Goal: Task Accomplishment & Management: Manage account settings

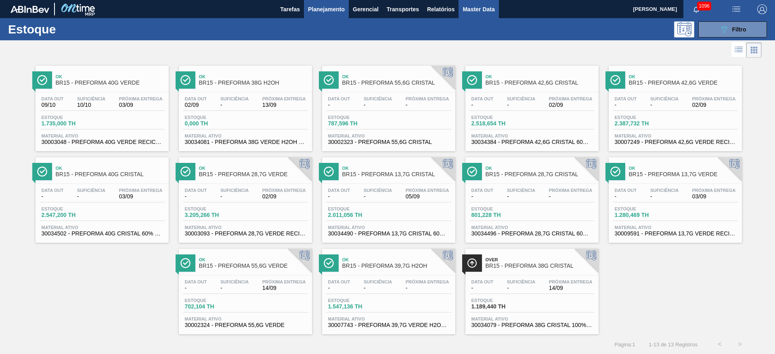
click at [491, 10] on span "Master Data" at bounding box center [478, 9] width 32 height 10
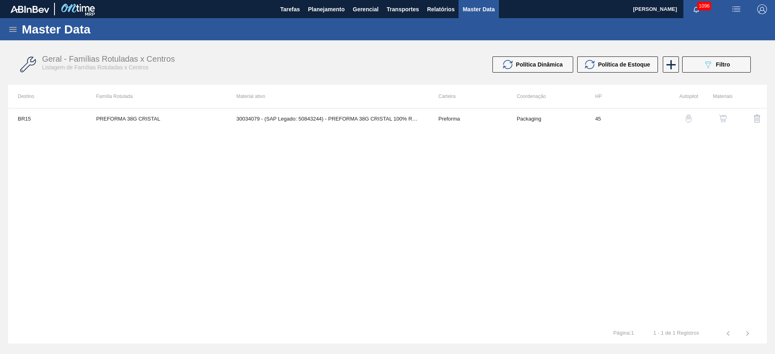
click at [9, 32] on icon at bounding box center [13, 30] width 10 height 10
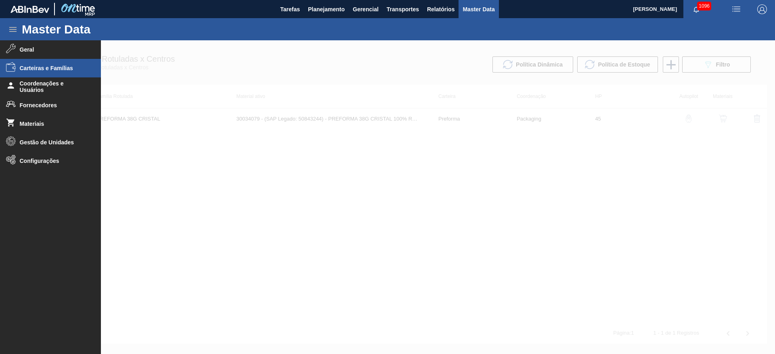
click at [35, 68] on span "Carteiras e Famílias" at bounding box center [53, 68] width 67 height 6
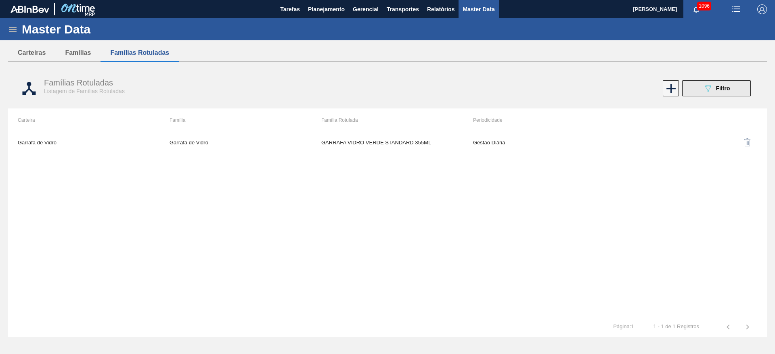
click at [713, 91] on div "089F7B8B-B2A5-4AFE-B5C0-19BA573D28AC Filtro" at bounding box center [716, 89] width 27 height 10
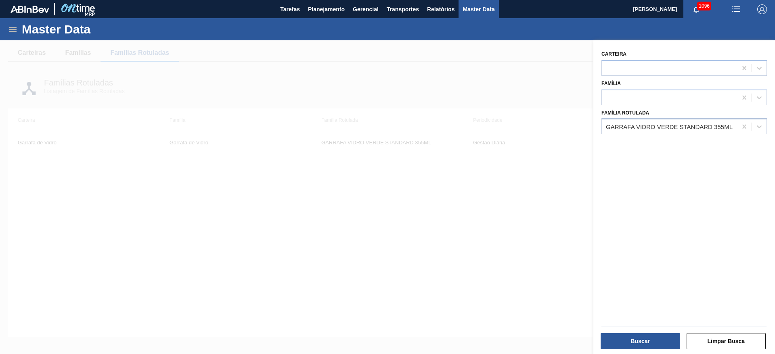
click at [630, 130] on div "GARRAFA VIDRO VERDE STANDARD 355ML" at bounding box center [669, 126] width 127 height 7
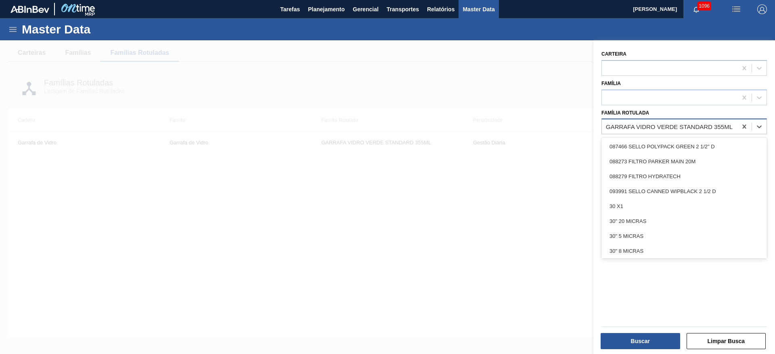
paste Rotulada "GARRAFA VERDE 355ML STD"
type Rotulada "GARRAFA VERDE 355ML STD"
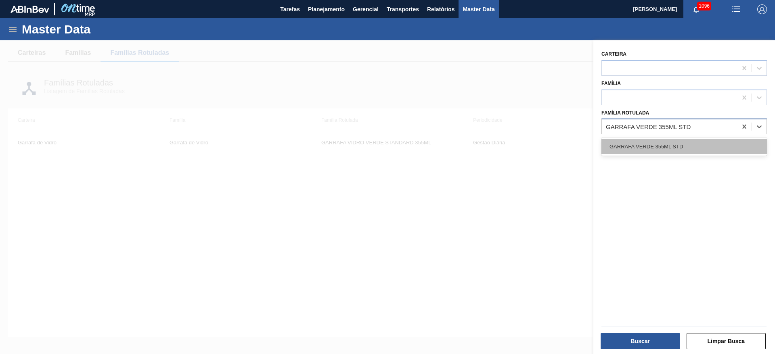
click at [629, 143] on div "GARRAFA VERDE 355ML STD" at bounding box center [683, 146] width 165 height 15
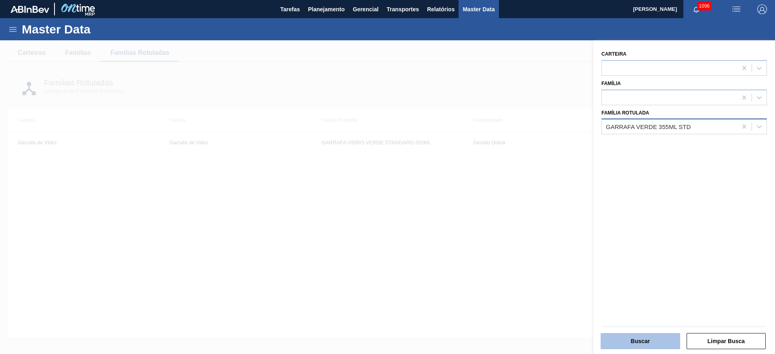
click at [621, 341] on button "Buscar" at bounding box center [641, 341] width 80 height 16
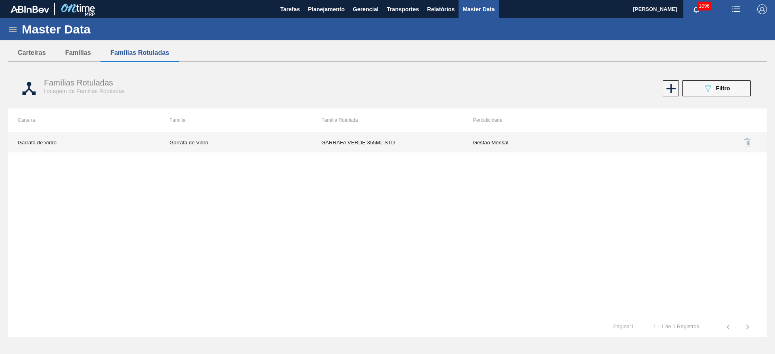
click at [364, 149] on td "GARRAFA VERDE 355ML STD" at bounding box center [388, 142] width 152 height 20
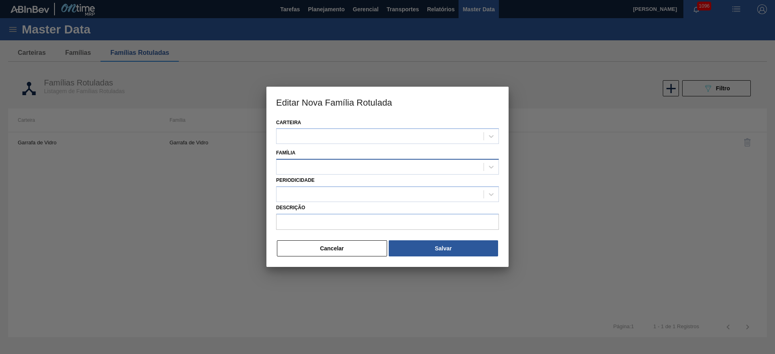
type input "GARRAFA VERDE 355ML STD"
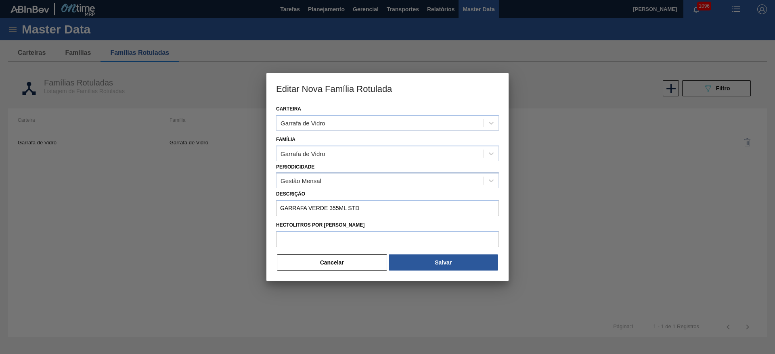
click at [297, 180] on div "Gestão Mensal" at bounding box center [300, 181] width 41 height 7
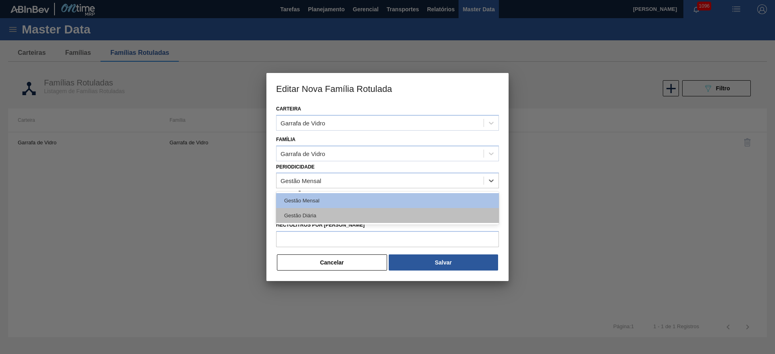
click at [298, 211] on div "Gestão Diária" at bounding box center [387, 215] width 223 height 15
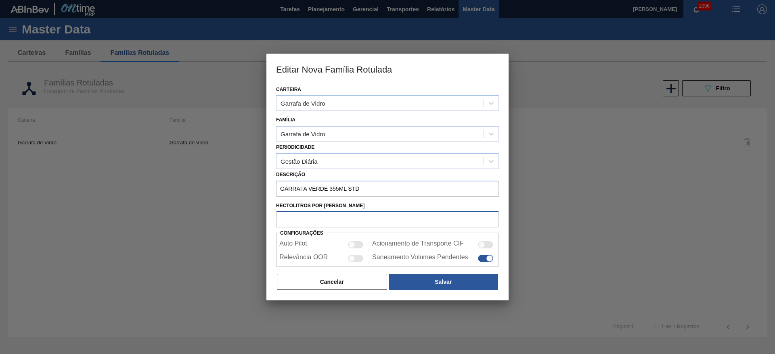
click at [301, 220] on input "Hectolitros por [PERSON_NAME]" at bounding box center [387, 219] width 223 height 16
type input "3.55"
click at [358, 258] on div at bounding box center [355, 258] width 15 height 7
click at [356, 257] on div at bounding box center [355, 258] width 15 height 7
checkbox input "false"
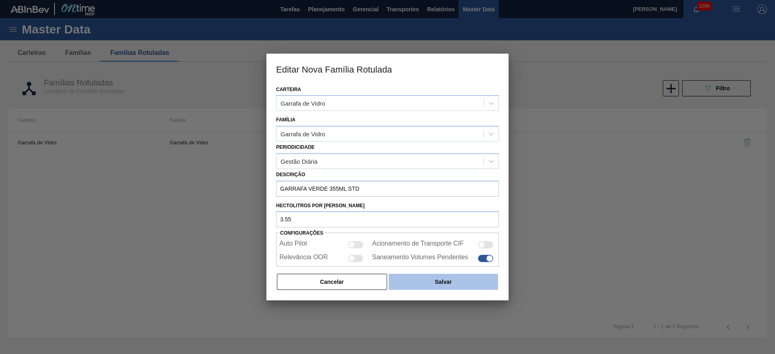
click at [455, 283] on button "Salvar" at bounding box center [443, 282] width 109 height 16
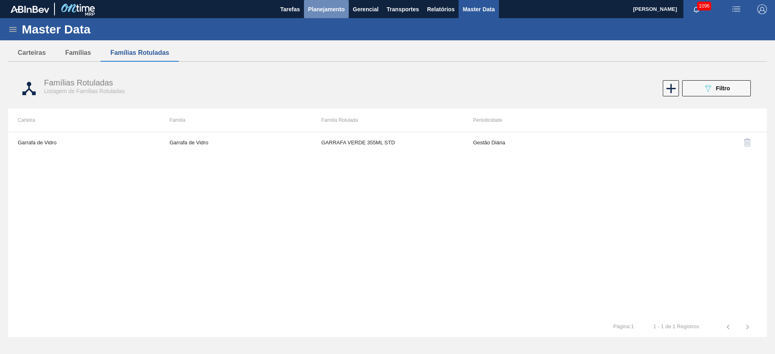
click at [329, 4] on button "Planejamento" at bounding box center [326, 9] width 45 height 18
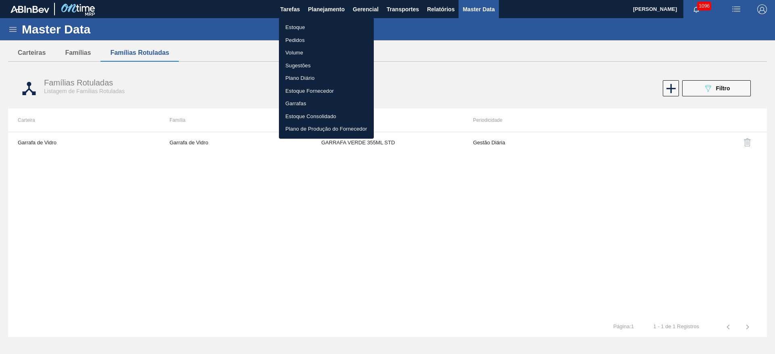
click at [295, 26] on li "Estoque" at bounding box center [326, 27] width 95 height 13
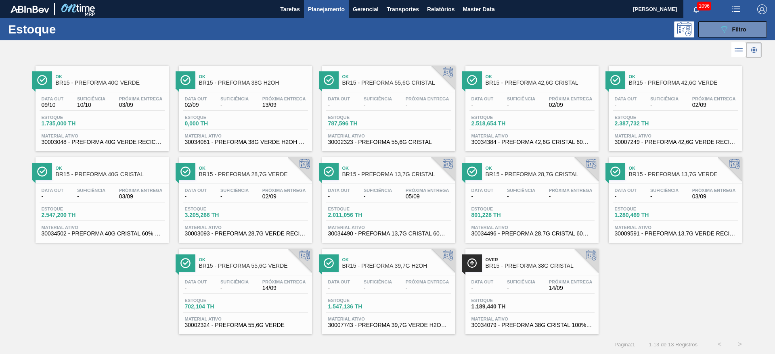
click at [329, 7] on span "Planejamento" at bounding box center [326, 9] width 37 height 10
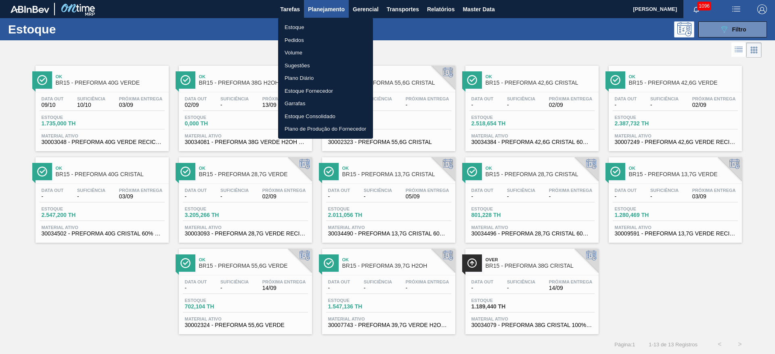
click at [295, 40] on li "Pedidos" at bounding box center [325, 40] width 95 height 13
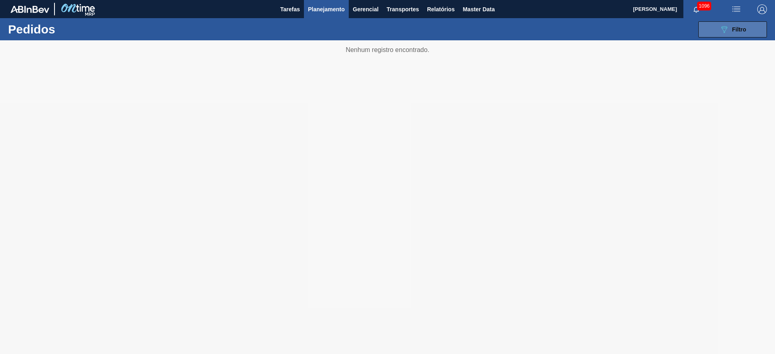
click at [723, 30] on icon "089F7B8B-B2A5-4AFE-B5C0-19BA573D28AC" at bounding box center [724, 30] width 10 height 10
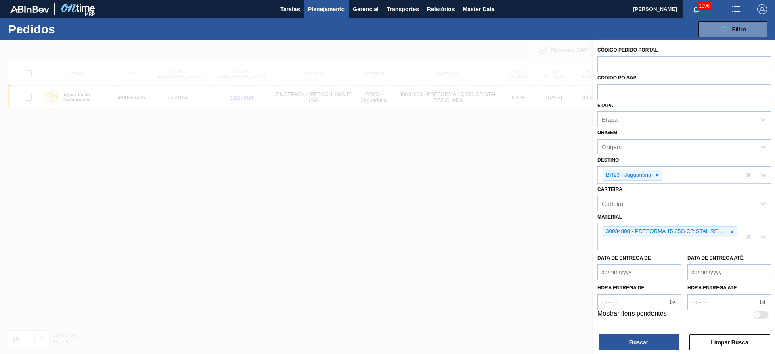
drag, startPoint x: 729, startPoint y: 339, endPoint x: 722, endPoint y: 331, distance: 11.4
click at [729, 340] on button "Limpar Busca" at bounding box center [729, 343] width 81 height 16
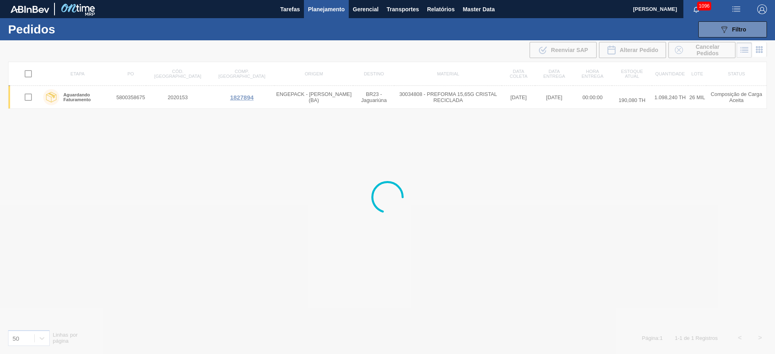
click at [333, 8] on span "Planejamento" at bounding box center [326, 9] width 37 height 10
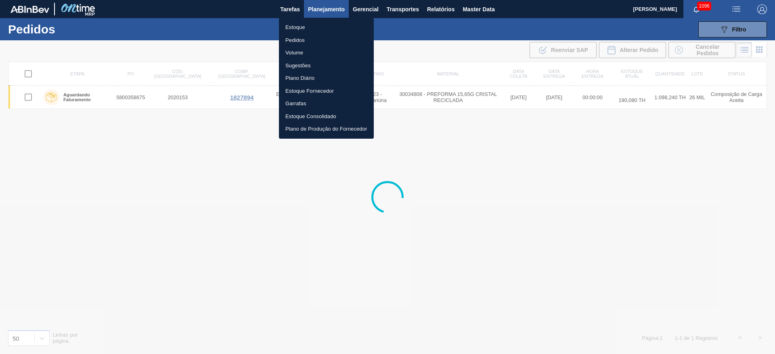
click at [299, 38] on li "Pedidos" at bounding box center [326, 40] width 95 height 13
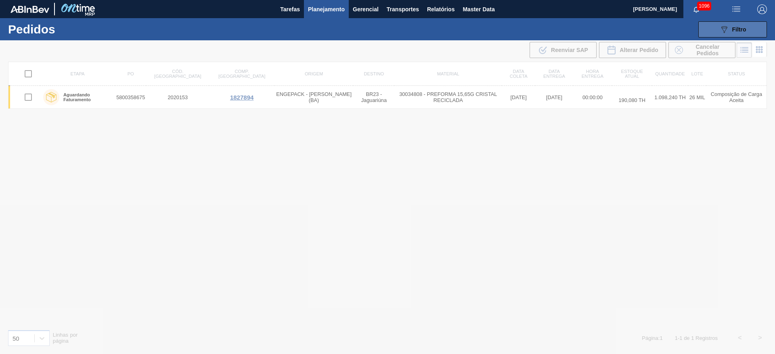
click at [726, 35] on button "089F7B8B-B2A5-4AFE-B5C0-19BA573D28AC Filtro" at bounding box center [732, 29] width 69 height 16
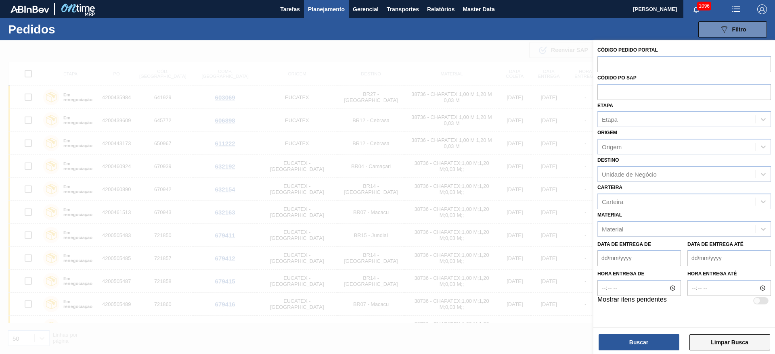
click at [726, 345] on button "Limpar Busca" at bounding box center [729, 343] width 81 height 16
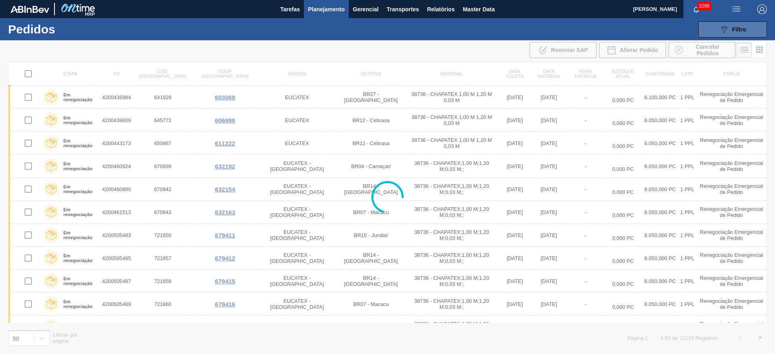
click at [728, 27] on icon "089F7B8B-B2A5-4AFE-B5C0-19BA573D28AC" at bounding box center [724, 30] width 10 height 10
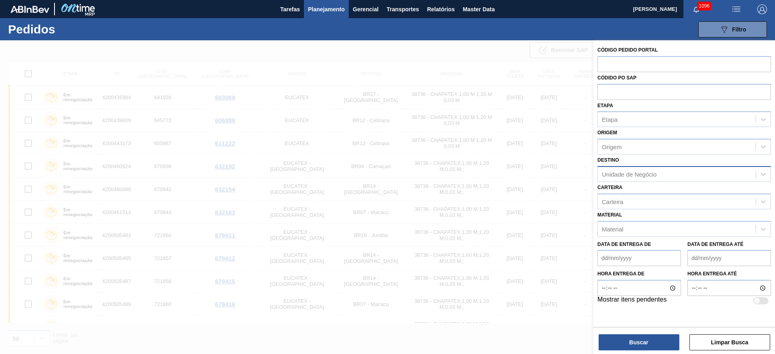
click at [613, 172] on div "Unidade de Negócio" at bounding box center [629, 174] width 55 height 7
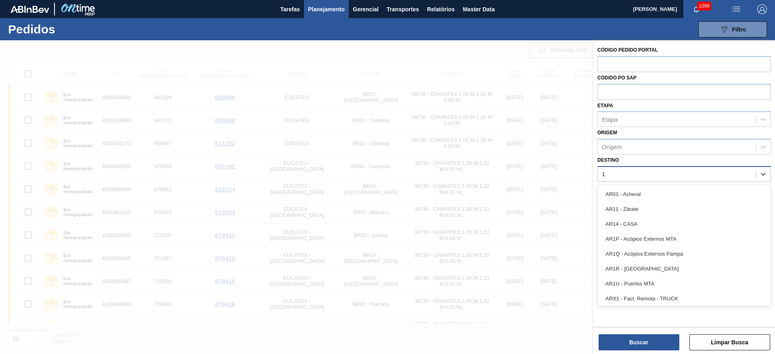
type input "19"
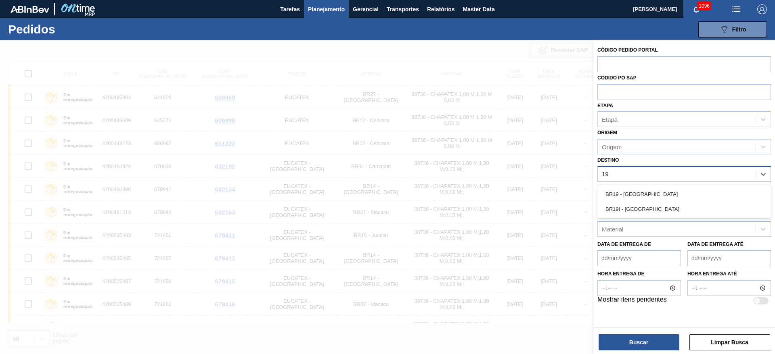
click at [627, 192] on div "BR19 - [GEOGRAPHIC_DATA]" at bounding box center [684, 194] width 174 height 15
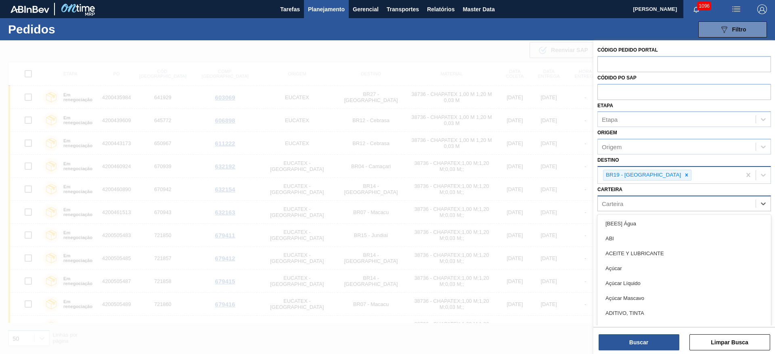
click at [613, 205] on div "Carteira" at bounding box center [612, 203] width 21 height 7
type input "malte"
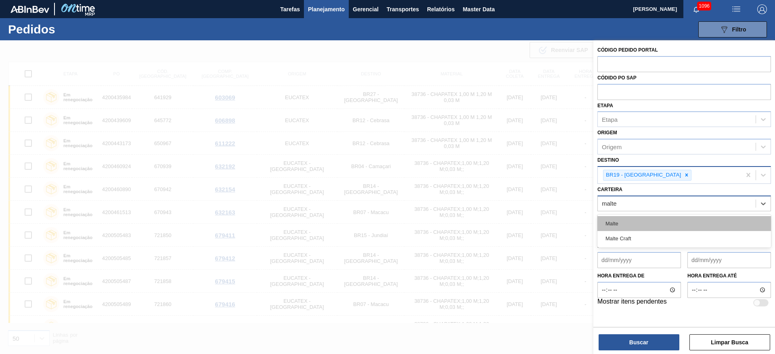
click at [624, 227] on div "Malte" at bounding box center [684, 223] width 174 height 15
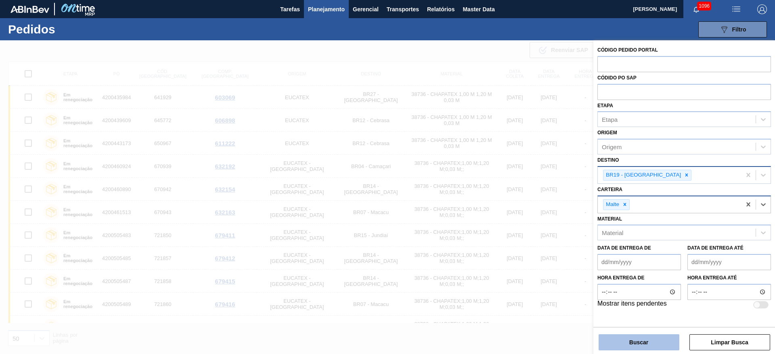
click at [658, 339] on button "Buscar" at bounding box center [638, 343] width 81 height 16
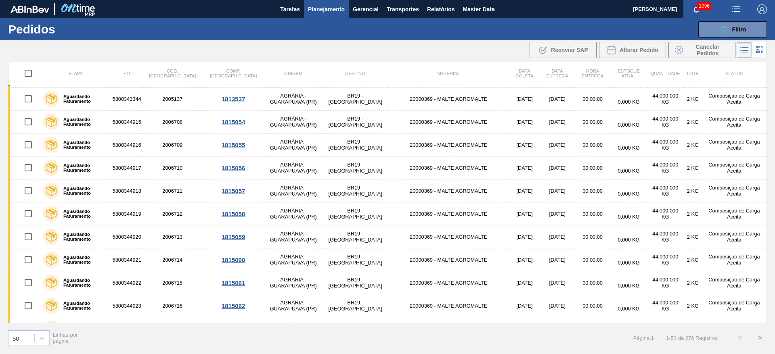
scroll to position [913, 0]
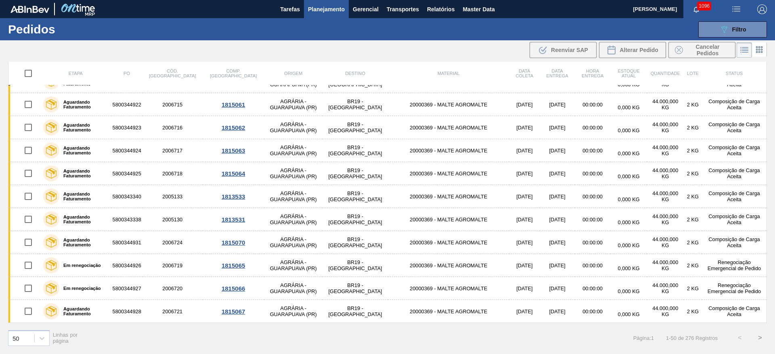
click at [761, 337] on button ">" at bounding box center [760, 338] width 20 height 20
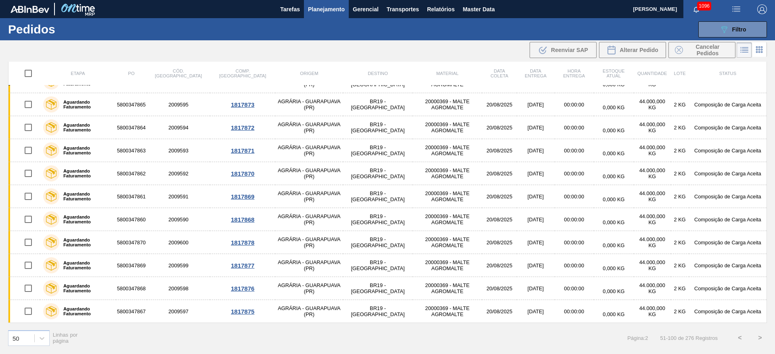
click at [760, 342] on button ">" at bounding box center [760, 338] width 20 height 20
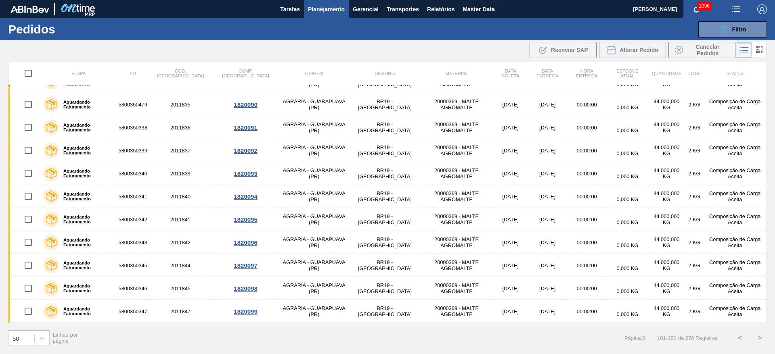
click at [762, 337] on button ">" at bounding box center [760, 338] width 20 height 20
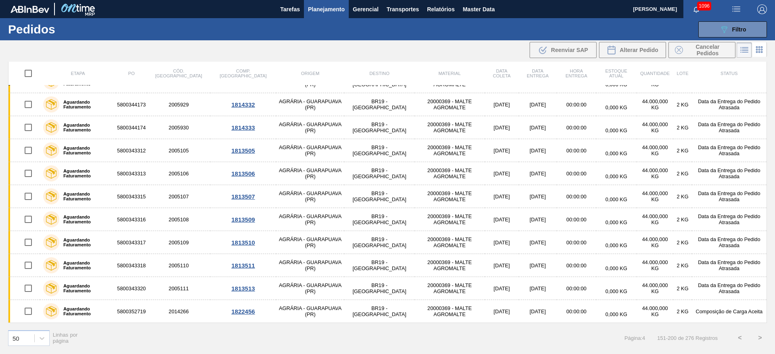
click at [762, 337] on button ">" at bounding box center [760, 338] width 20 height 20
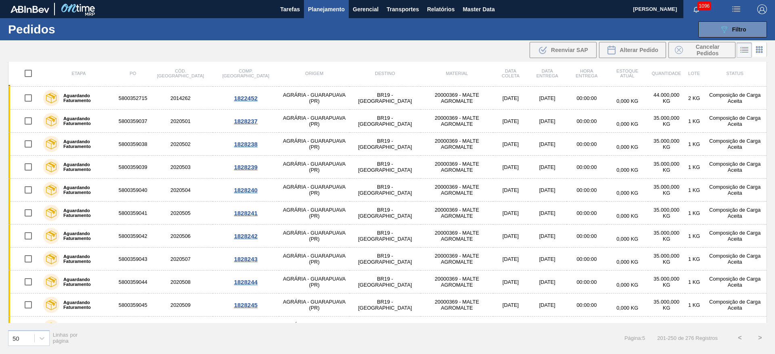
scroll to position [0, 0]
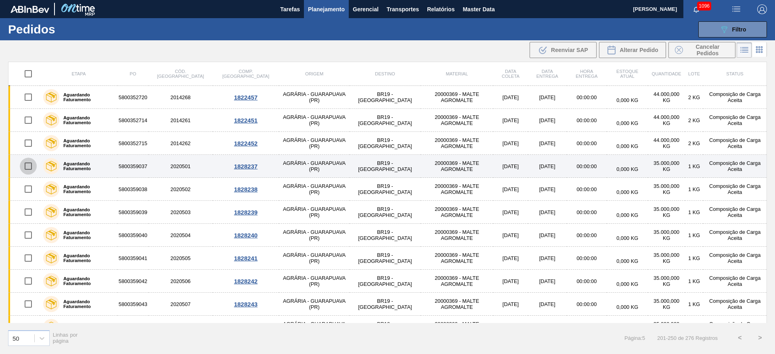
click at [28, 167] on input "checkbox" at bounding box center [28, 166] width 17 height 17
checkbox input "true"
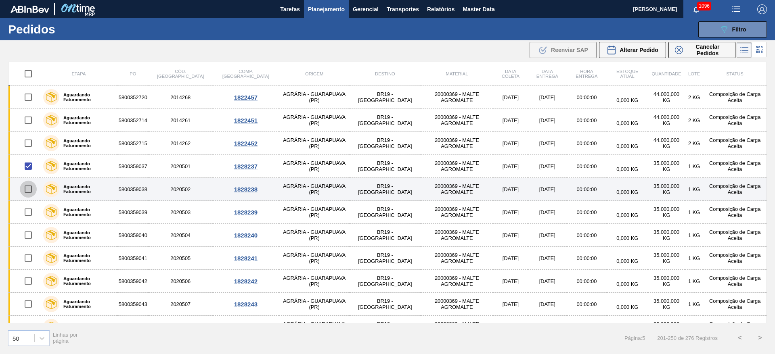
click at [29, 187] on input "checkbox" at bounding box center [28, 189] width 17 height 17
checkbox input "true"
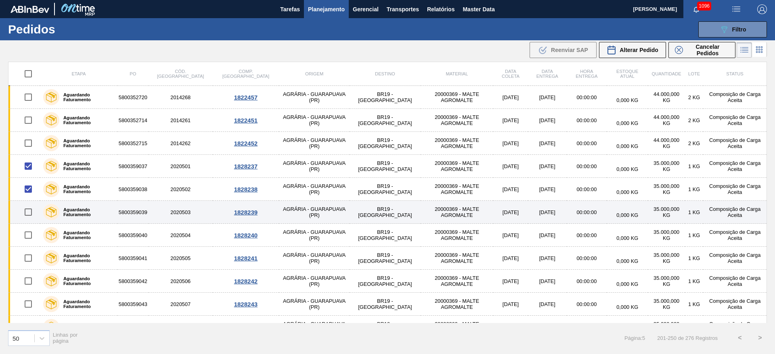
click at [27, 213] on input "checkbox" at bounding box center [28, 212] width 17 height 17
checkbox input "true"
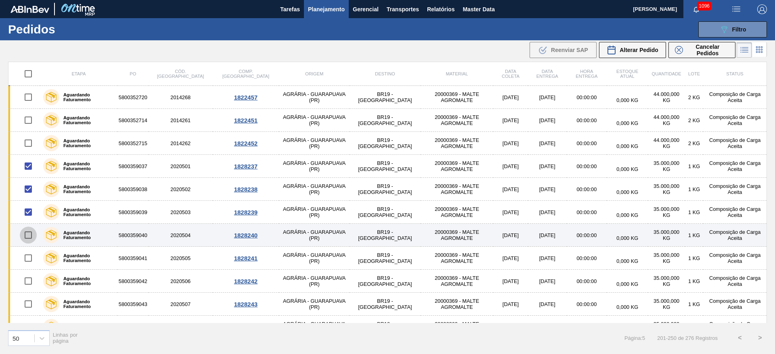
drag, startPoint x: 30, startPoint y: 236, endPoint x: 28, endPoint y: 245, distance: 9.4
click at [30, 236] on input "checkbox" at bounding box center [28, 235] width 17 height 17
checkbox input "true"
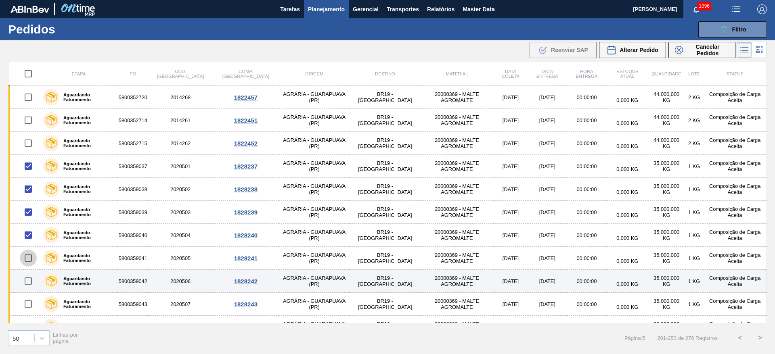
drag, startPoint x: 29, startPoint y: 259, endPoint x: 29, endPoint y: 272, distance: 12.5
click at [30, 259] on input "checkbox" at bounding box center [28, 258] width 17 height 17
checkbox input "true"
click at [29, 280] on input "checkbox" at bounding box center [28, 281] width 17 height 17
checkbox input "true"
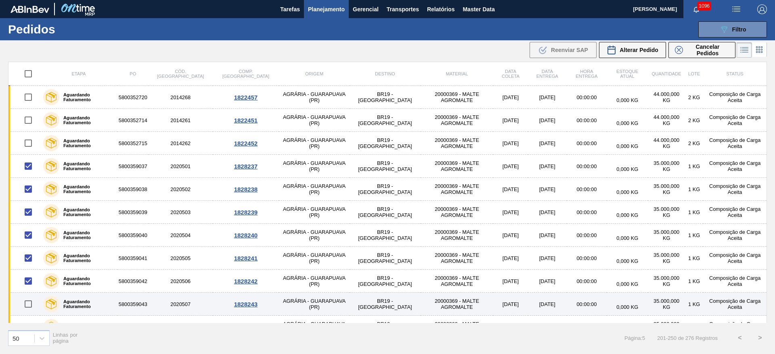
click at [29, 306] on input "checkbox" at bounding box center [28, 304] width 17 height 17
checkbox input "true"
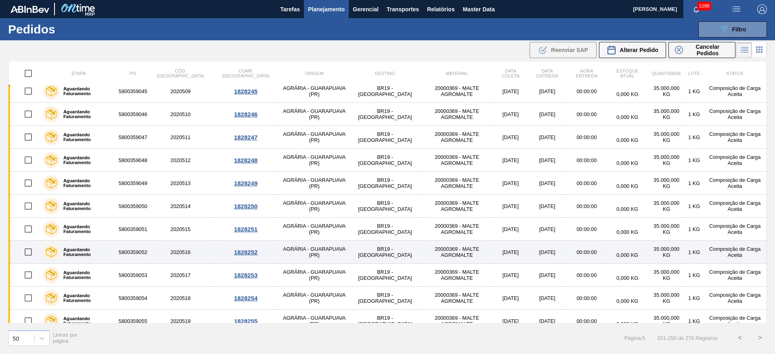
scroll to position [182, 0]
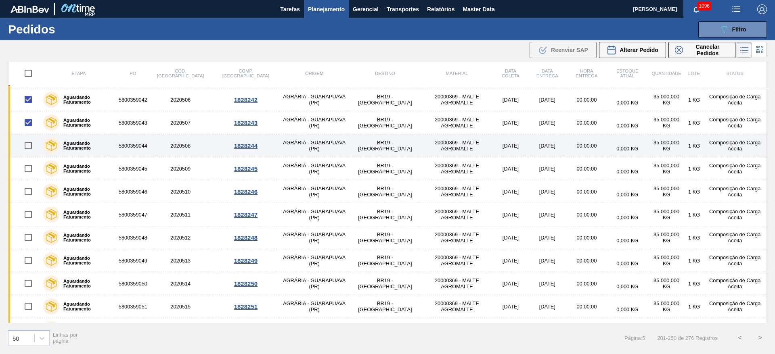
click at [30, 146] on input "checkbox" at bounding box center [28, 145] width 17 height 17
checkbox input "true"
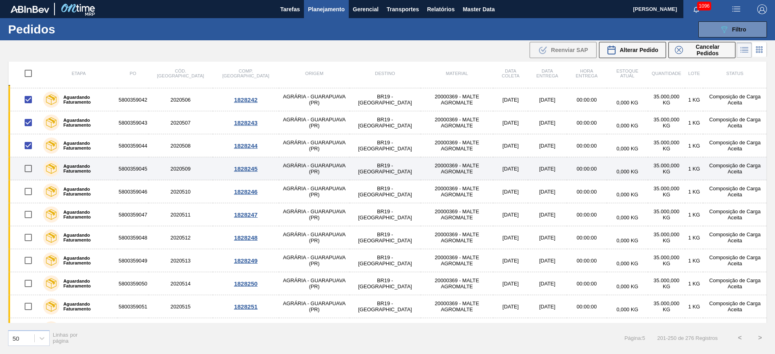
click at [28, 168] on input "checkbox" at bounding box center [28, 168] width 17 height 17
checkbox input "true"
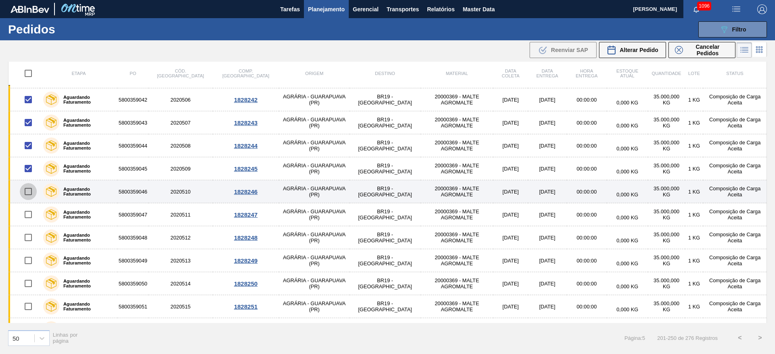
click at [31, 193] on input "checkbox" at bounding box center [28, 191] width 17 height 17
checkbox input "true"
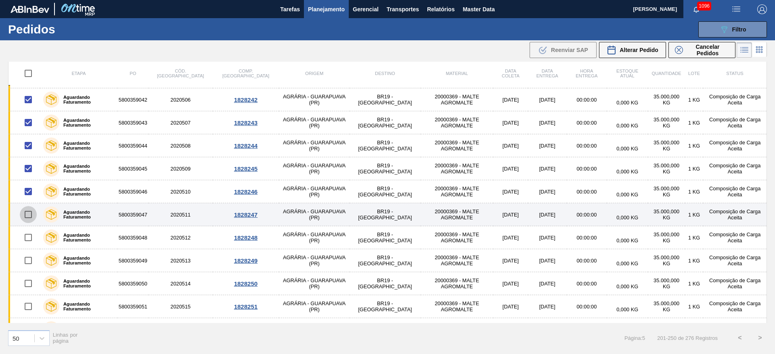
click at [27, 219] on input "checkbox" at bounding box center [28, 214] width 17 height 17
checkbox input "true"
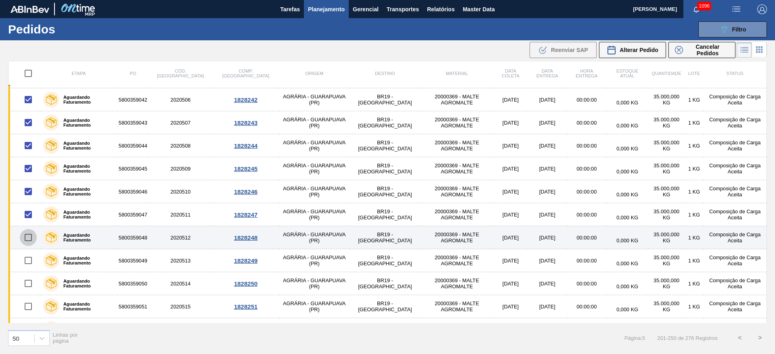
click at [29, 239] on input "checkbox" at bounding box center [28, 237] width 17 height 17
checkbox input "true"
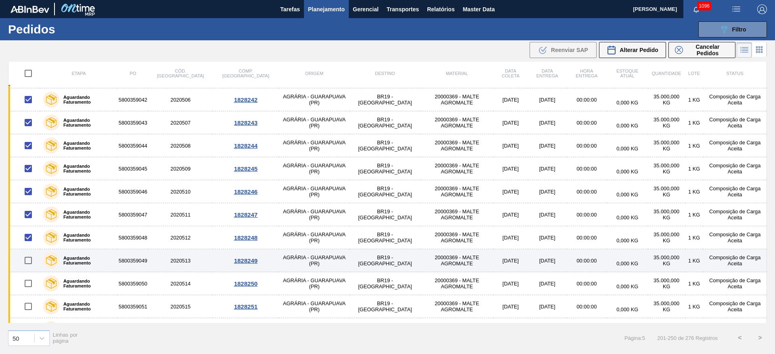
drag, startPoint x: 29, startPoint y: 261, endPoint x: 27, endPoint y: 265, distance: 4.5
click at [29, 261] on input "checkbox" at bounding box center [28, 260] width 17 height 17
checkbox input "true"
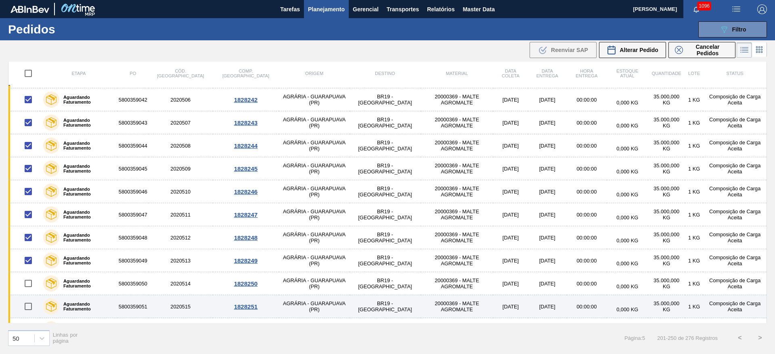
drag, startPoint x: 27, startPoint y: 281, endPoint x: 32, endPoint y: 300, distance: 19.2
click at [28, 281] on input "checkbox" at bounding box center [28, 283] width 17 height 17
checkbox input "true"
click at [30, 310] on input "checkbox" at bounding box center [28, 306] width 17 height 17
checkbox input "true"
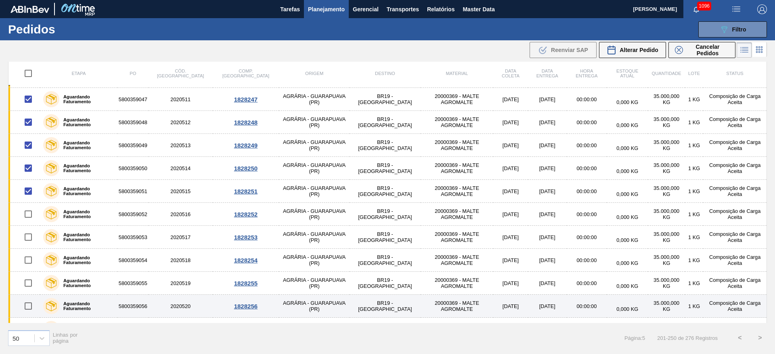
scroll to position [363, 0]
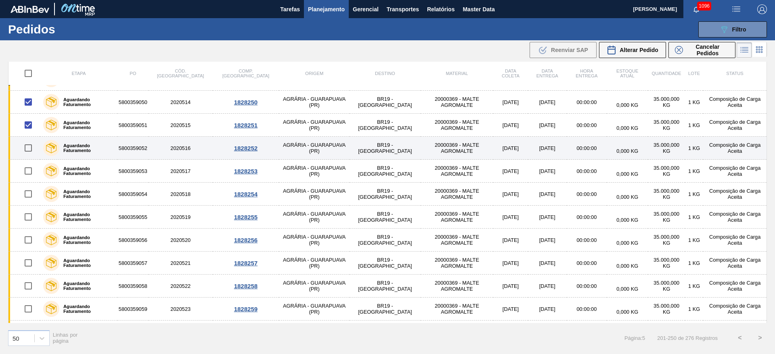
click at [33, 149] on input "checkbox" at bounding box center [28, 148] width 17 height 17
checkbox input "true"
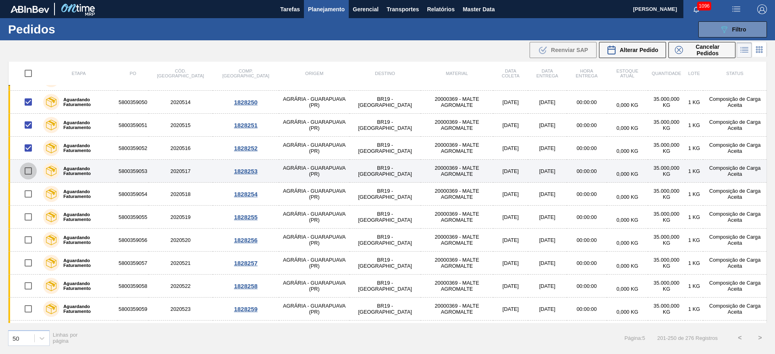
click at [29, 172] on input "checkbox" at bounding box center [28, 171] width 17 height 17
checkbox input "true"
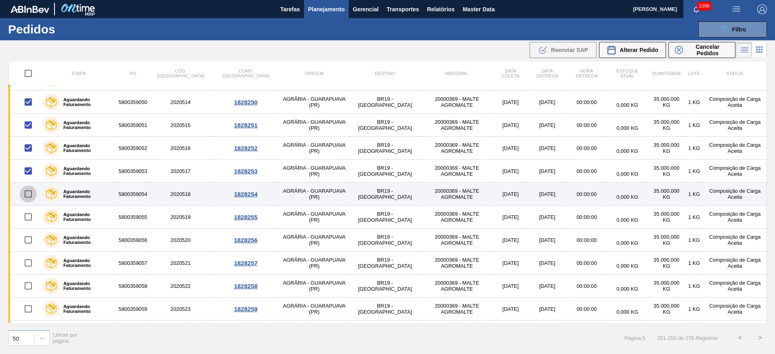
click at [26, 193] on input "checkbox" at bounding box center [28, 194] width 17 height 17
checkbox input "true"
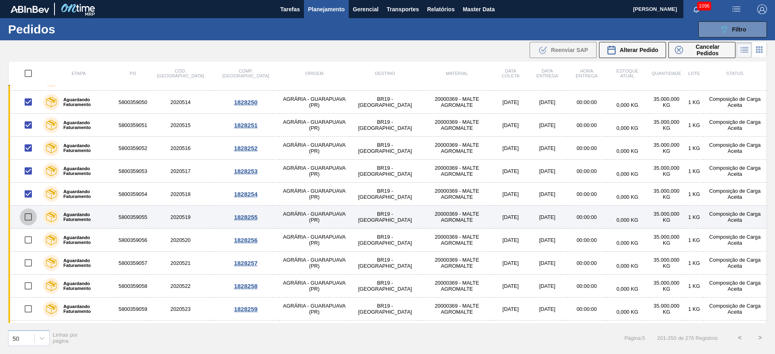
click at [28, 218] on input "checkbox" at bounding box center [28, 217] width 17 height 17
checkbox input "true"
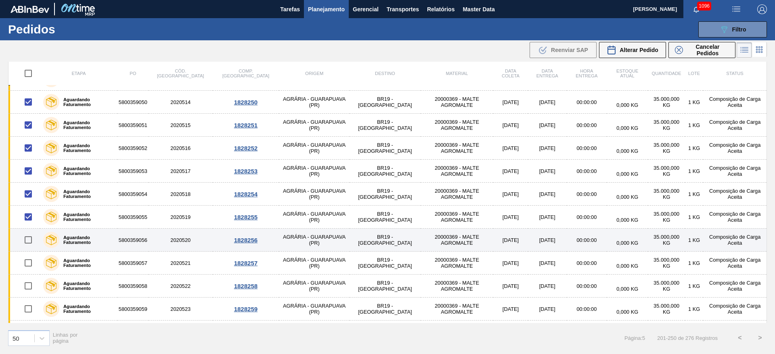
click at [28, 239] on input "checkbox" at bounding box center [28, 240] width 17 height 17
checkbox input "true"
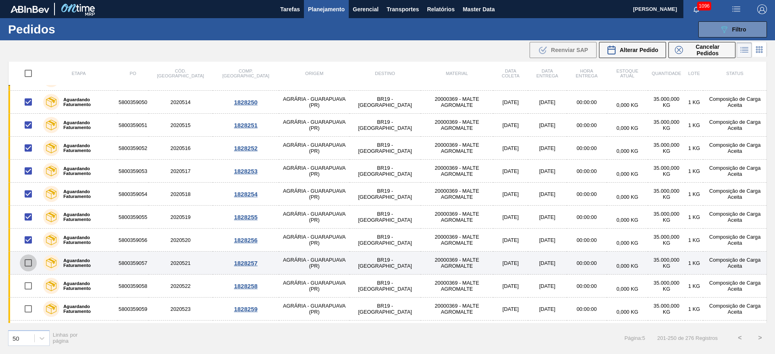
click at [30, 264] on input "checkbox" at bounding box center [28, 263] width 17 height 17
checkbox input "true"
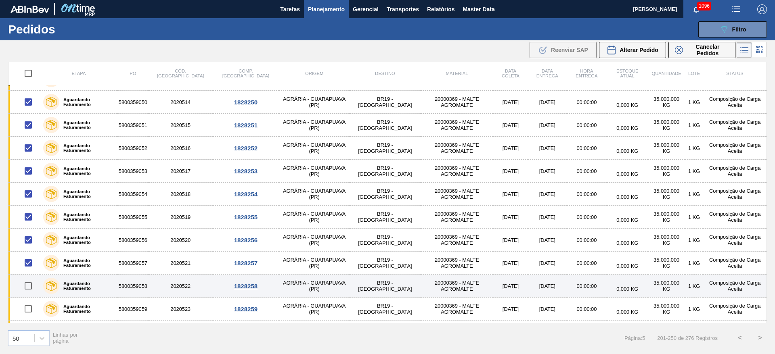
click at [27, 288] on input "checkbox" at bounding box center [28, 286] width 17 height 17
checkbox input "true"
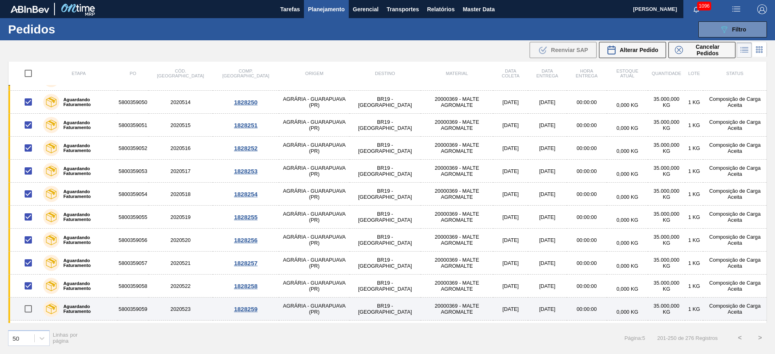
click at [31, 309] on input "checkbox" at bounding box center [28, 309] width 17 height 17
checkbox input "true"
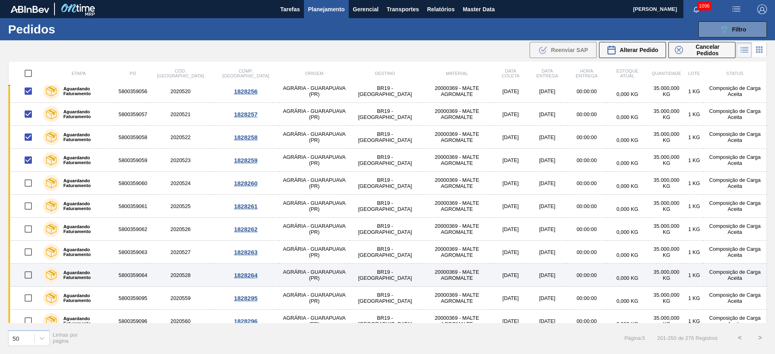
scroll to position [545, 0]
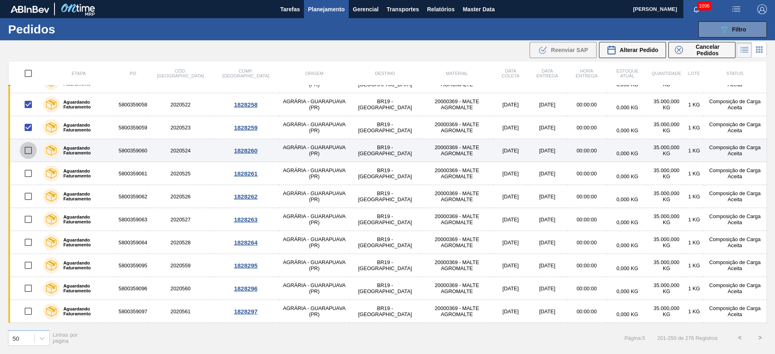
click at [28, 149] on input "checkbox" at bounding box center [28, 150] width 17 height 17
checkbox input "true"
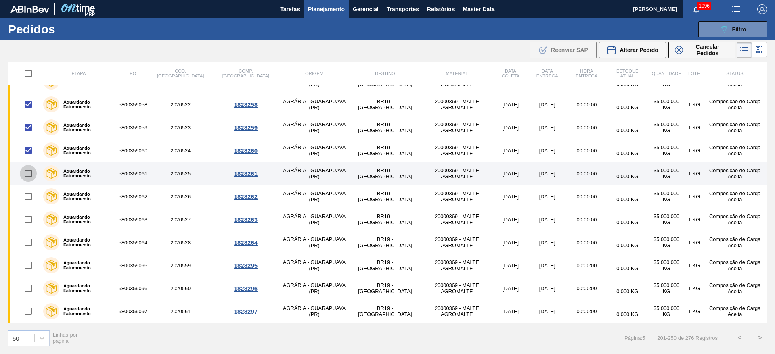
click at [27, 170] on input "checkbox" at bounding box center [28, 173] width 17 height 17
checkbox input "true"
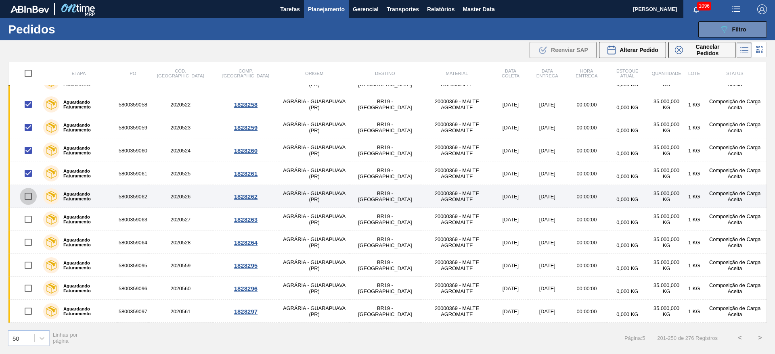
click at [28, 193] on input "checkbox" at bounding box center [28, 196] width 17 height 17
checkbox input "true"
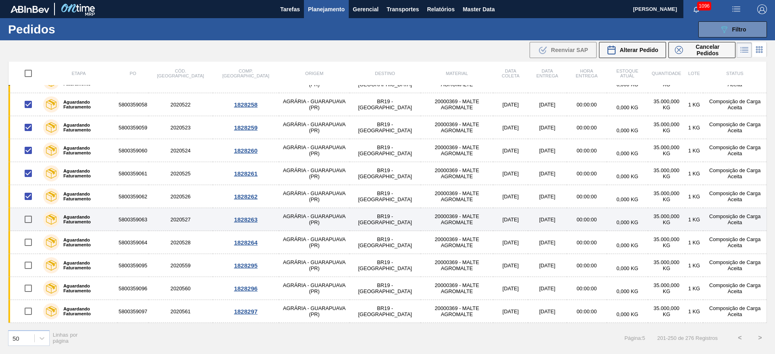
click at [29, 221] on input "checkbox" at bounding box center [28, 219] width 17 height 17
checkbox input "true"
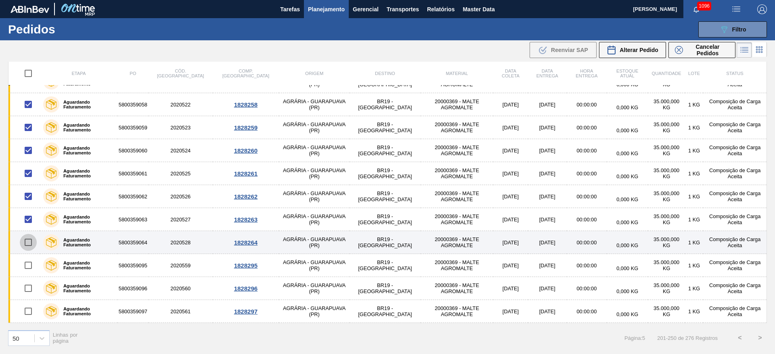
click at [31, 245] on input "checkbox" at bounding box center [28, 242] width 17 height 17
checkbox input "true"
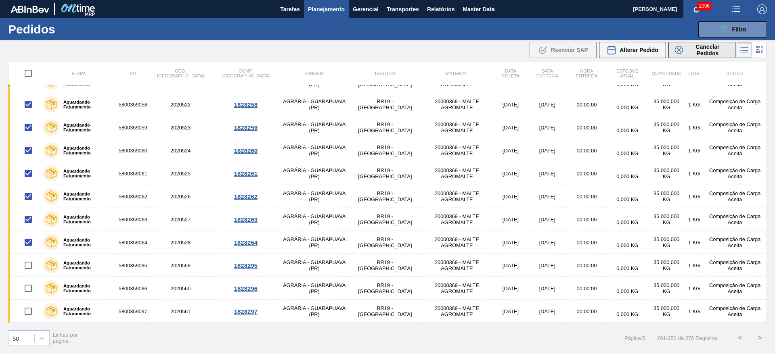
click at [692, 52] on span "Cancelar Pedidos" at bounding box center [707, 50] width 43 height 13
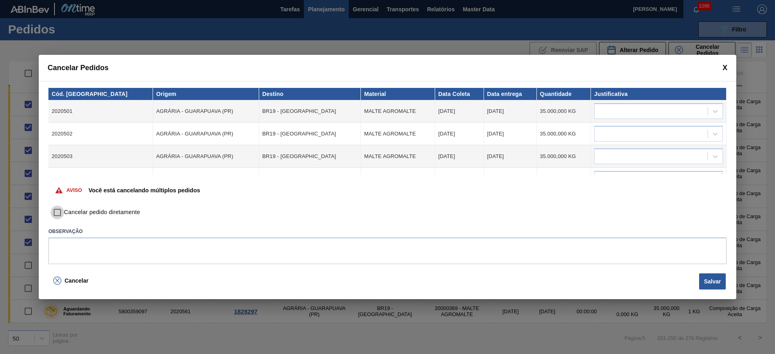
click at [57, 208] on input "Cancelar pedido diretamente" at bounding box center [57, 213] width 14 height 14
checkbox input "true"
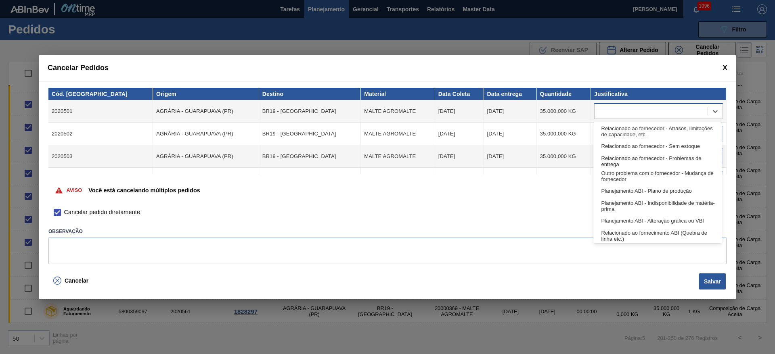
click at [602, 106] on div at bounding box center [650, 112] width 113 height 12
type input "ou"
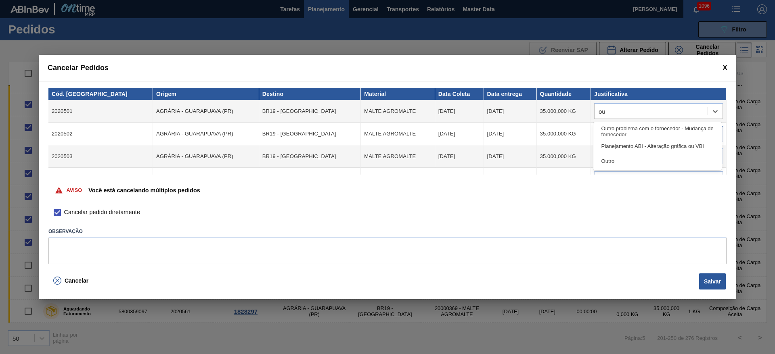
click at [618, 161] on div "Outro" at bounding box center [657, 161] width 128 height 15
click at [606, 135] on div at bounding box center [650, 134] width 113 height 12
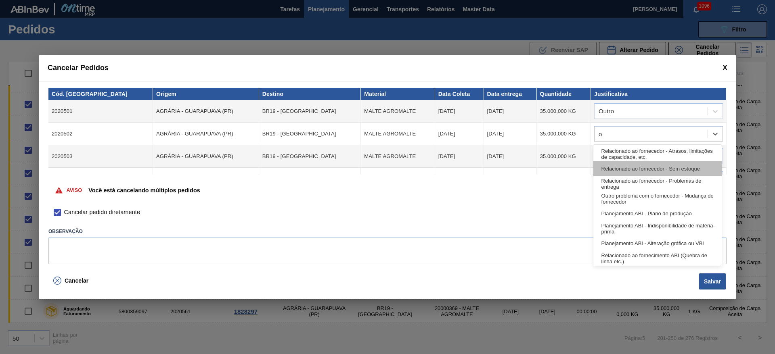
type input "ou"
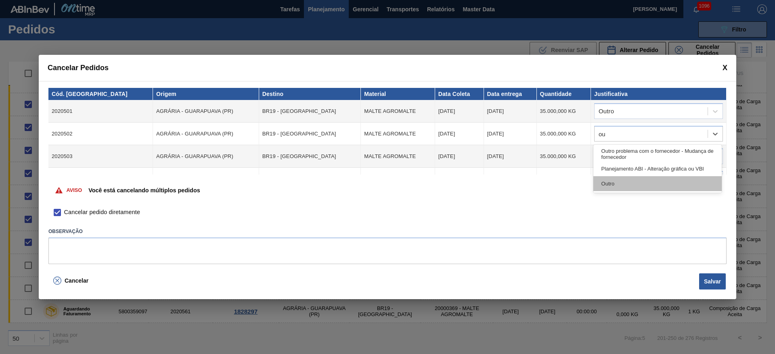
click at [621, 186] on div "Outro" at bounding box center [657, 183] width 128 height 15
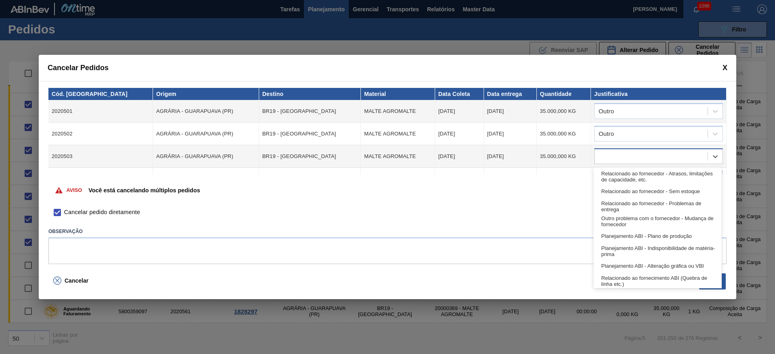
click at [607, 156] on div at bounding box center [650, 157] width 113 height 12
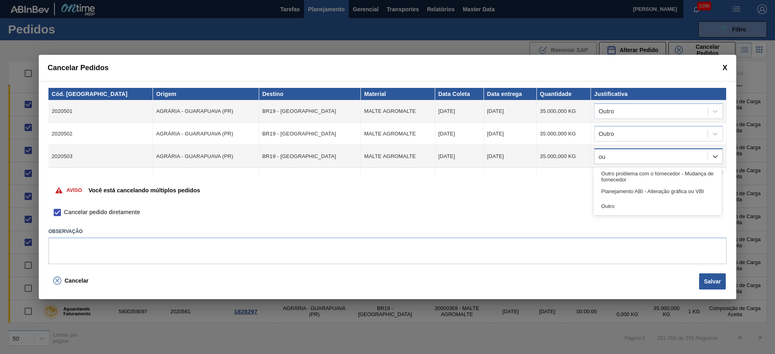
type input "out"
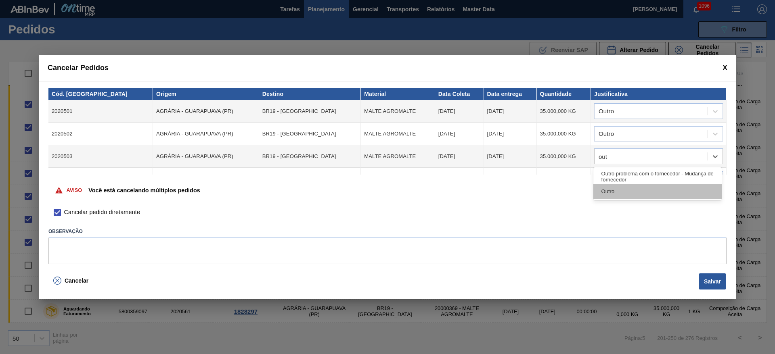
click at [619, 195] on div "Outro" at bounding box center [657, 191] width 128 height 15
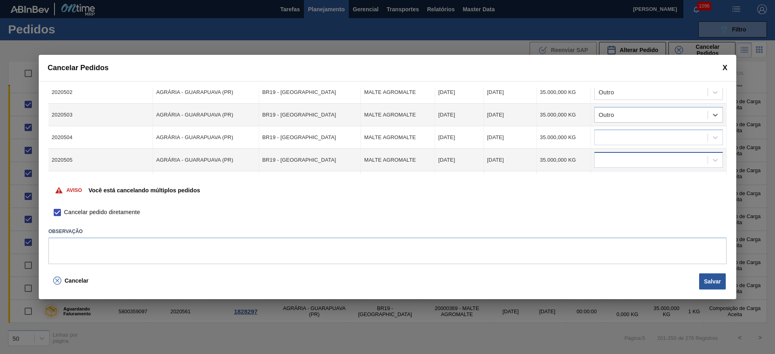
scroll to position [61, 0]
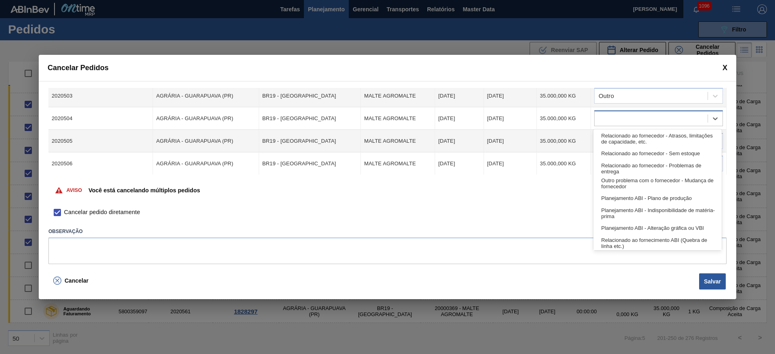
click at [609, 120] on div at bounding box center [650, 119] width 113 height 12
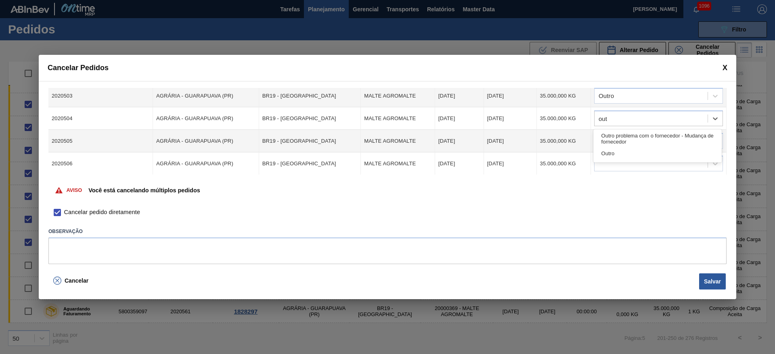
type input "outr"
click at [615, 158] on div "Outro" at bounding box center [657, 153] width 128 height 15
click at [603, 143] on div at bounding box center [650, 142] width 113 height 12
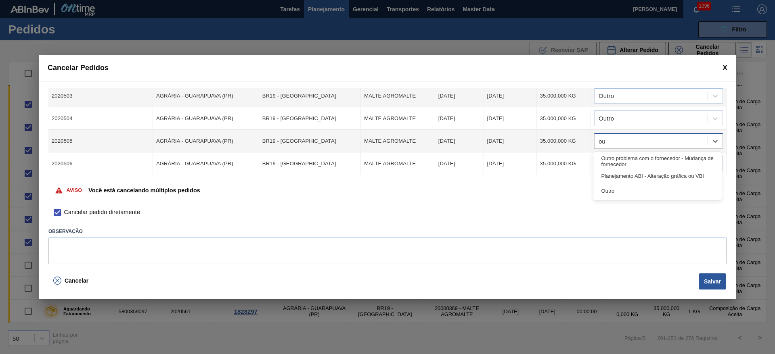
type input "out"
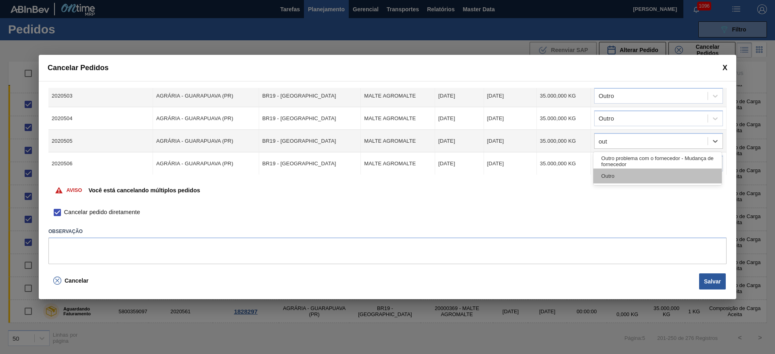
click at [613, 175] on div "Outro" at bounding box center [657, 176] width 128 height 15
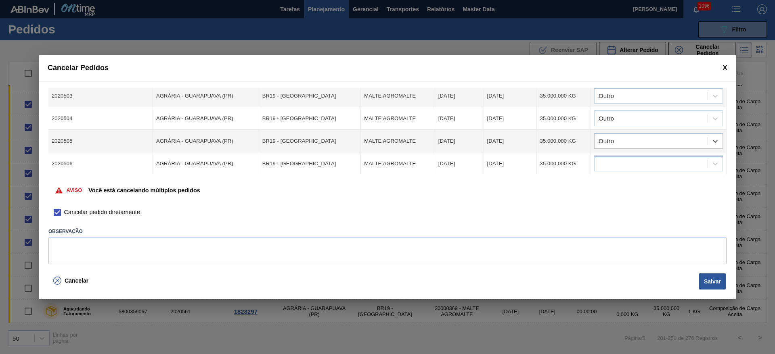
click at [610, 159] on div at bounding box center [650, 164] width 113 height 12
type input "outr"
drag, startPoint x: 611, startPoint y: 197, endPoint x: 610, endPoint y: 190, distance: 6.9
click at [611, 197] on div "Outro" at bounding box center [657, 198] width 128 height 15
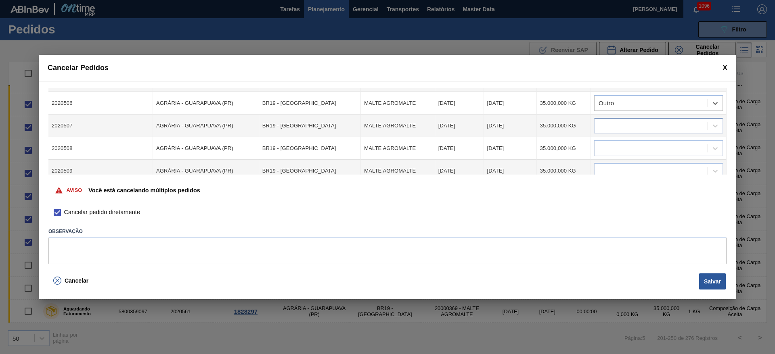
click at [608, 128] on div at bounding box center [650, 126] width 113 height 12
type input "outr"
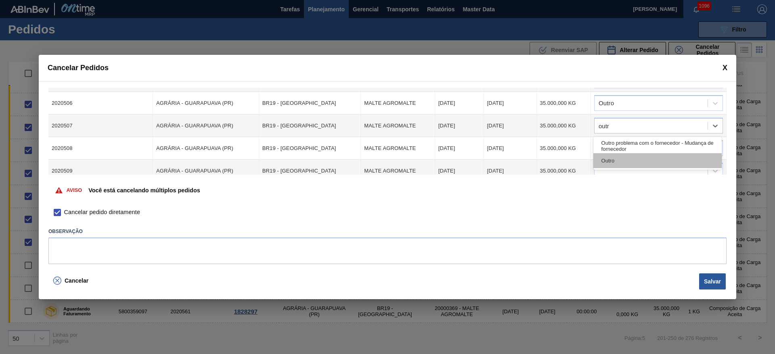
click at [618, 160] on div "Outro" at bounding box center [657, 160] width 128 height 15
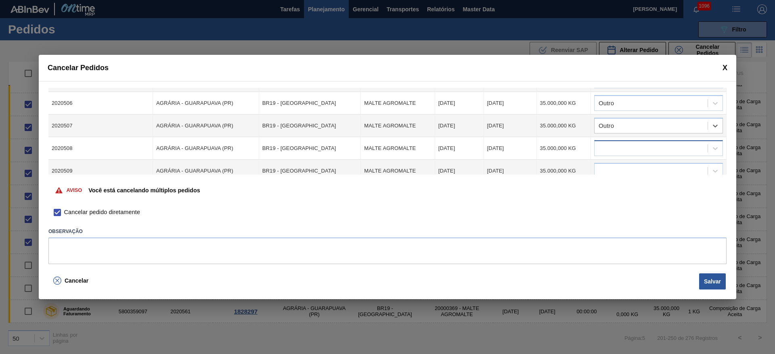
click at [607, 153] on div at bounding box center [650, 149] width 113 height 12
type input "outro"
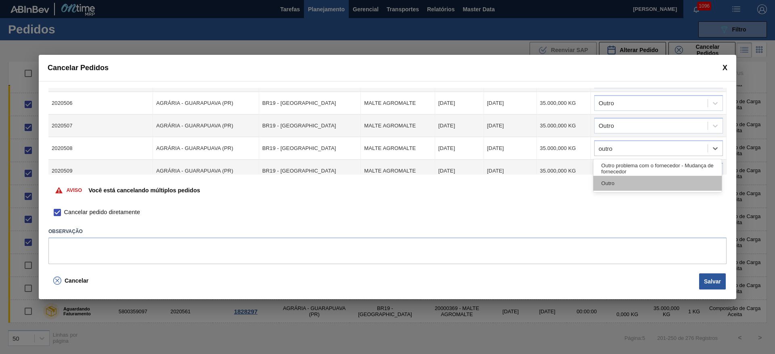
click at [609, 179] on div "Outro" at bounding box center [657, 183] width 128 height 15
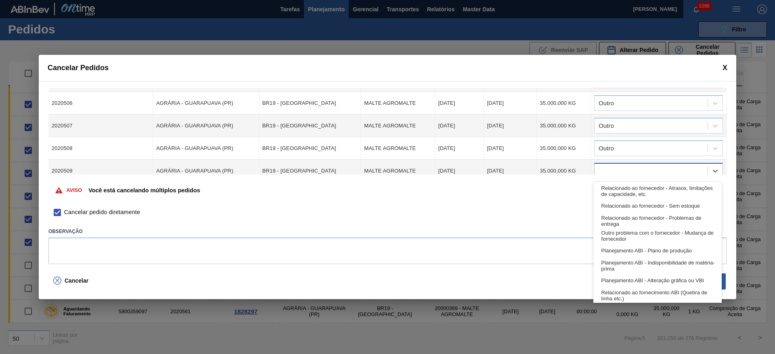
click at [604, 169] on div at bounding box center [650, 171] width 113 height 12
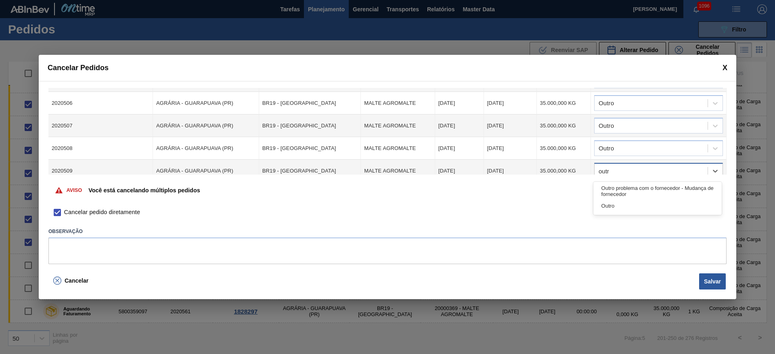
type input "outro"
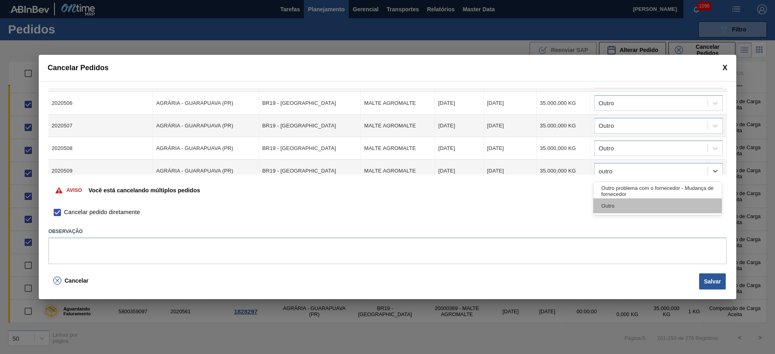
click at [611, 203] on div "Outro" at bounding box center [657, 206] width 128 height 15
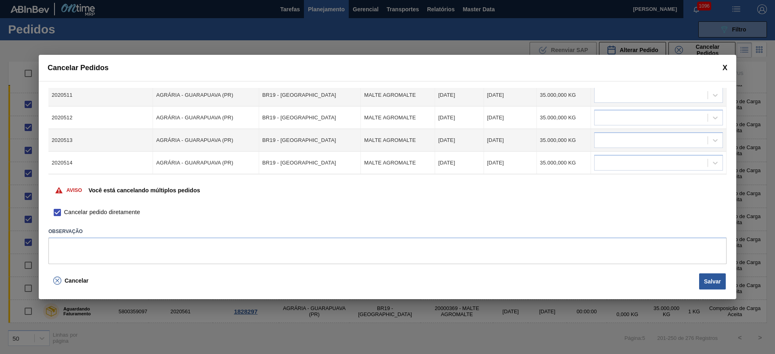
scroll to position [182, 0]
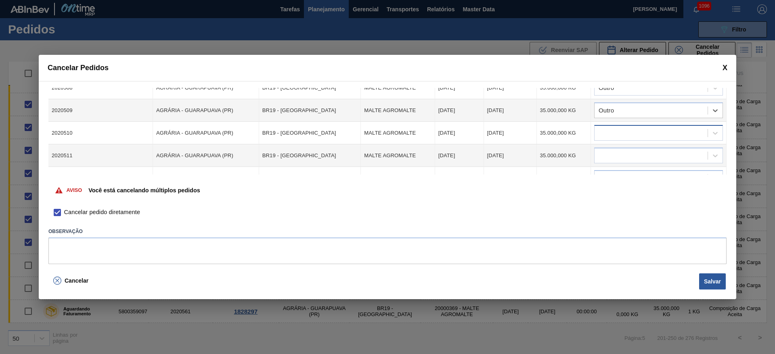
click at [605, 135] on div at bounding box center [650, 134] width 113 height 12
type input "out"
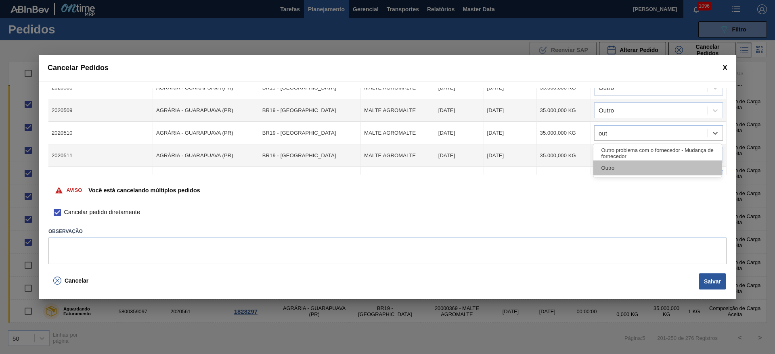
click at [606, 162] on div "Outro" at bounding box center [657, 168] width 128 height 15
click at [608, 150] on div at bounding box center [650, 156] width 113 height 12
type input "outro"
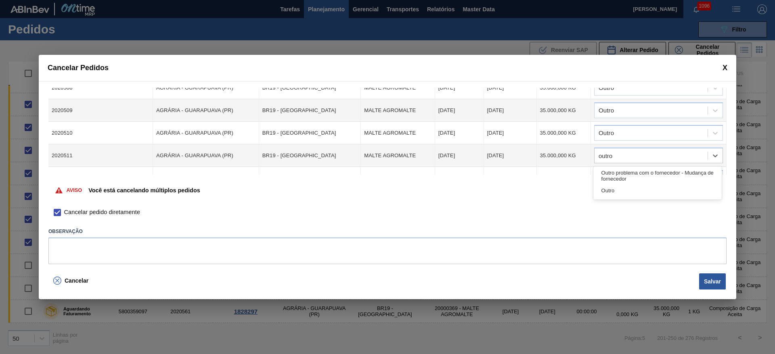
click at [609, 193] on div "Outro" at bounding box center [657, 190] width 128 height 15
click at [609, 177] on div "Aviso Você está cancelando múltiplos pedidos" at bounding box center [387, 190] width 678 height 31
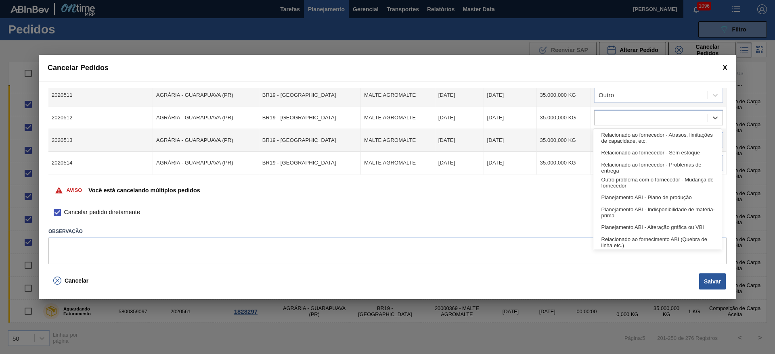
click at [609, 119] on div at bounding box center [650, 118] width 113 height 12
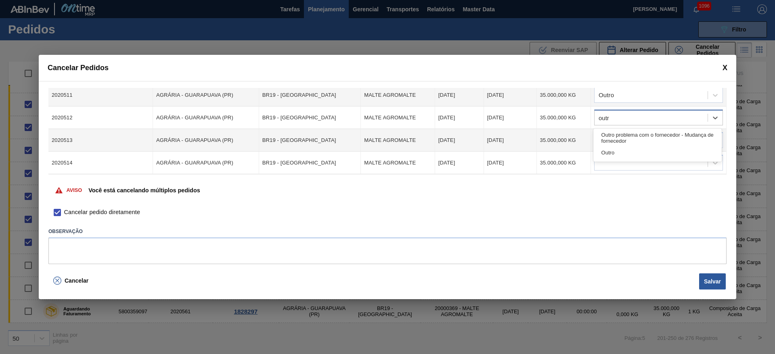
type input "outro"
click at [613, 157] on div "Outro" at bounding box center [657, 152] width 128 height 15
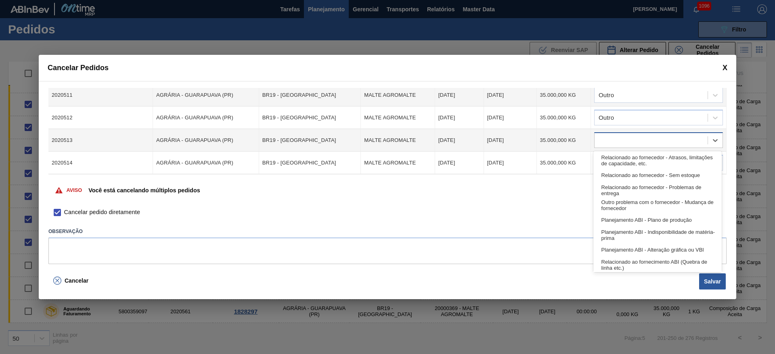
click at [607, 141] on div at bounding box center [650, 141] width 113 height 12
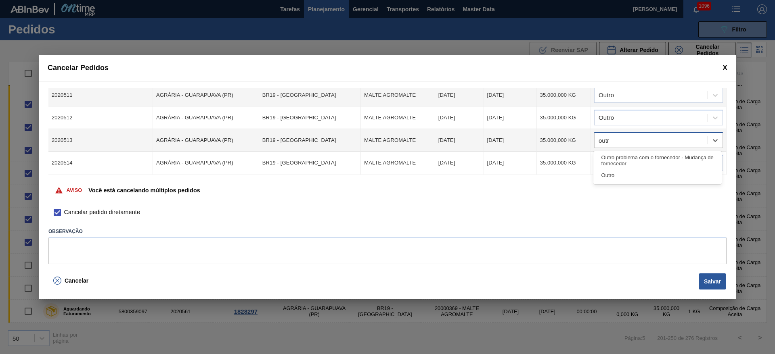
type input "outro"
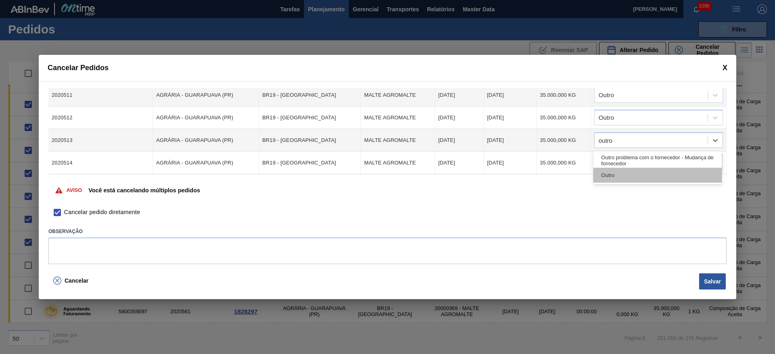
click at [611, 175] on div "Outro" at bounding box center [657, 175] width 128 height 15
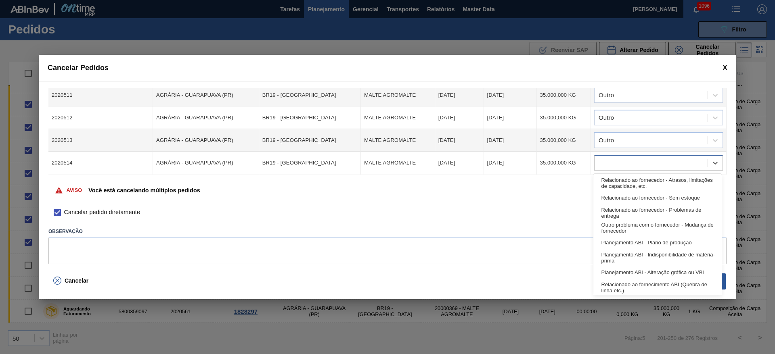
click at [611, 161] on div at bounding box center [650, 163] width 113 height 12
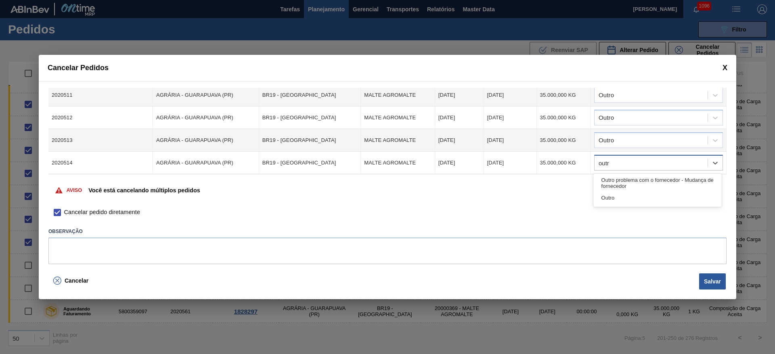
type input "outro"
click at [609, 195] on div "Outro" at bounding box center [657, 197] width 128 height 15
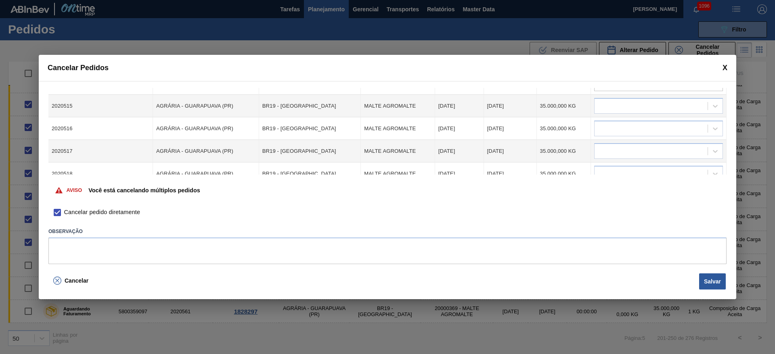
scroll to position [303, 0]
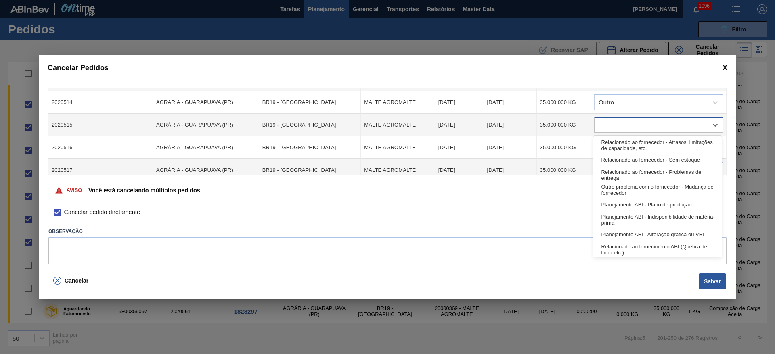
click at [612, 126] on div at bounding box center [650, 125] width 113 height 12
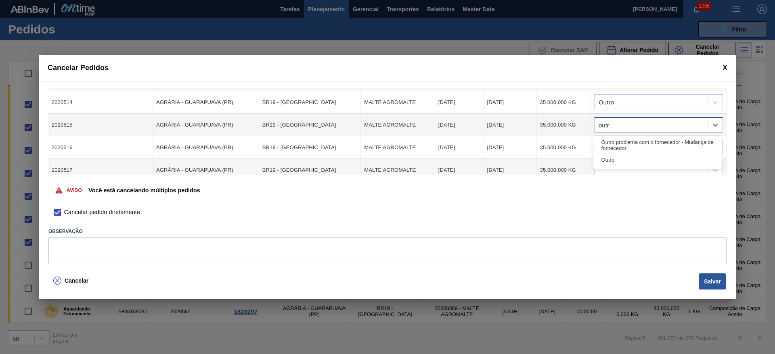
type input "outro"
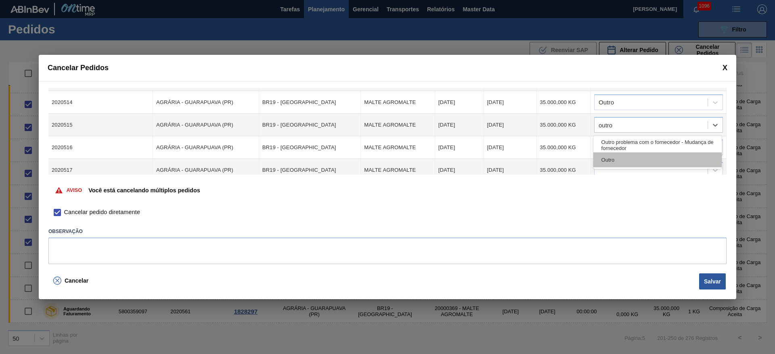
click at [607, 162] on div "Outro" at bounding box center [657, 160] width 128 height 15
click at [605, 148] on div at bounding box center [650, 148] width 113 height 12
type input "outro"
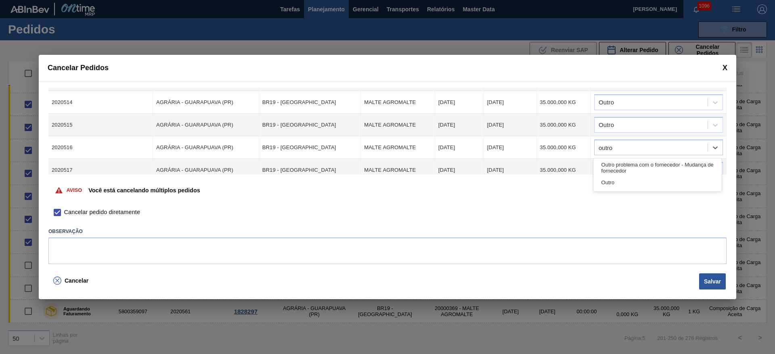
drag, startPoint x: 611, startPoint y: 186, endPoint x: 610, endPoint y: 178, distance: 8.2
click at [611, 184] on div "Outro" at bounding box center [657, 182] width 128 height 15
click at [608, 167] on div at bounding box center [650, 171] width 113 height 12
type input "outro"
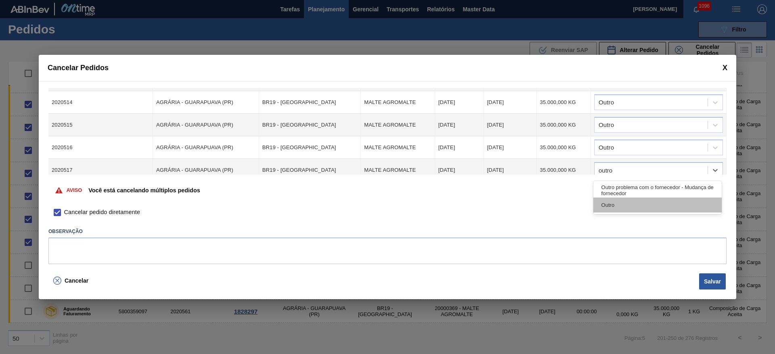
click at [606, 201] on div "Outro" at bounding box center [657, 205] width 128 height 15
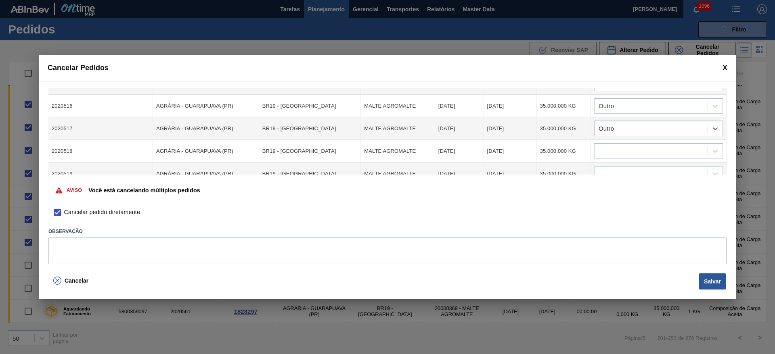
scroll to position [363, 0]
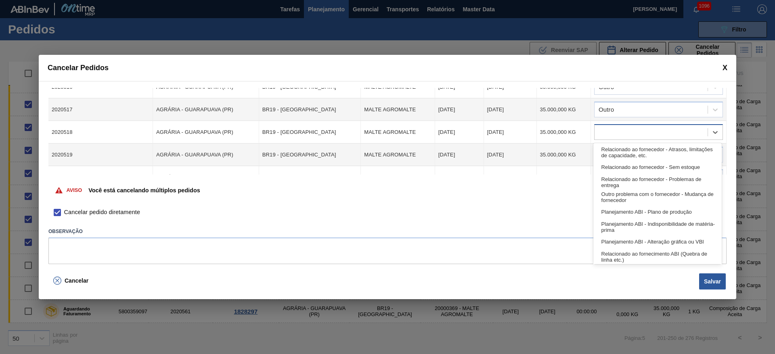
click at [612, 130] on div at bounding box center [650, 133] width 113 height 12
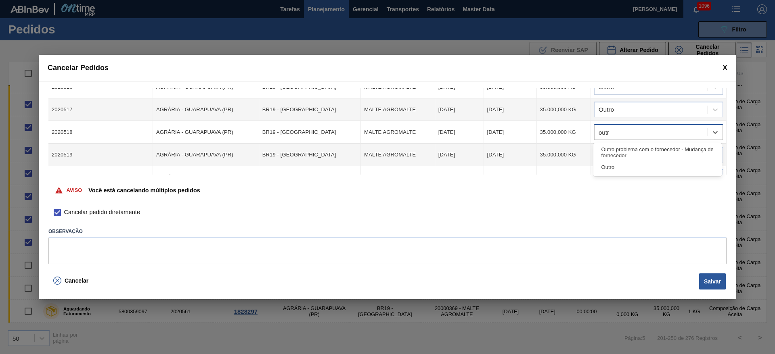
type input "outro"
drag, startPoint x: 603, startPoint y: 165, endPoint x: 599, endPoint y: 162, distance: 5.5
click at [603, 165] on div "Outro" at bounding box center [657, 167] width 128 height 15
click at [600, 151] on div at bounding box center [650, 155] width 113 height 12
type input "outro"
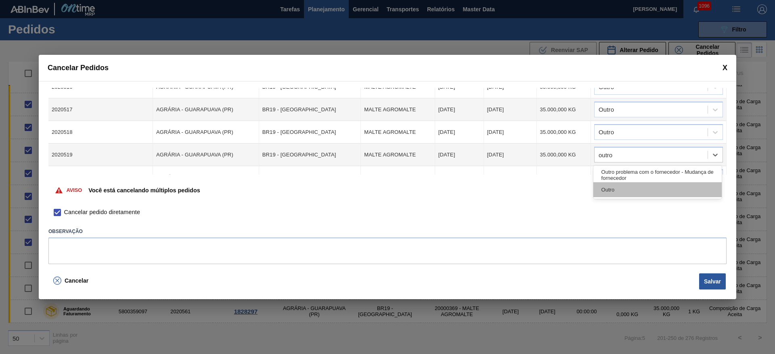
click at [611, 190] on div "Outro" at bounding box center [657, 189] width 128 height 15
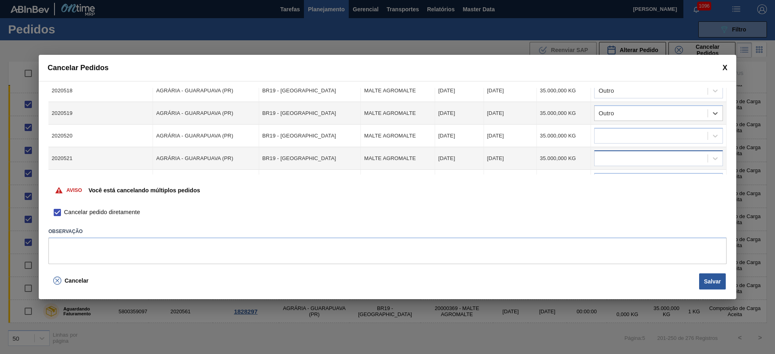
scroll to position [424, 0]
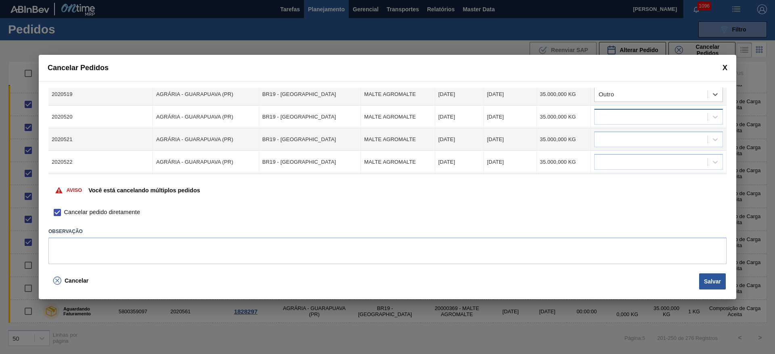
click at [607, 118] on div at bounding box center [650, 117] width 113 height 12
type input "outro"
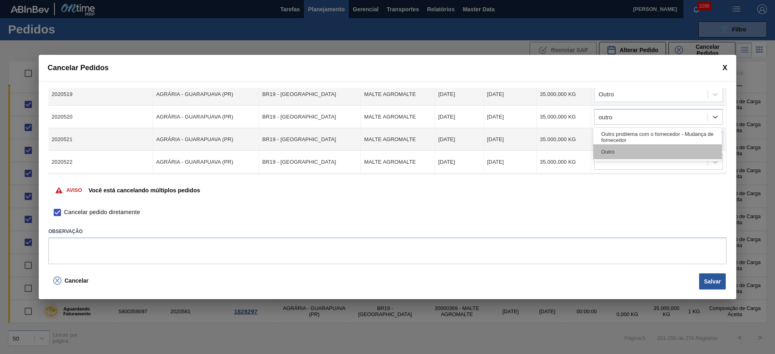
click at [617, 152] on div "Outro" at bounding box center [657, 151] width 128 height 15
click at [608, 139] on div at bounding box center [650, 140] width 113 height 12
type input "outro"
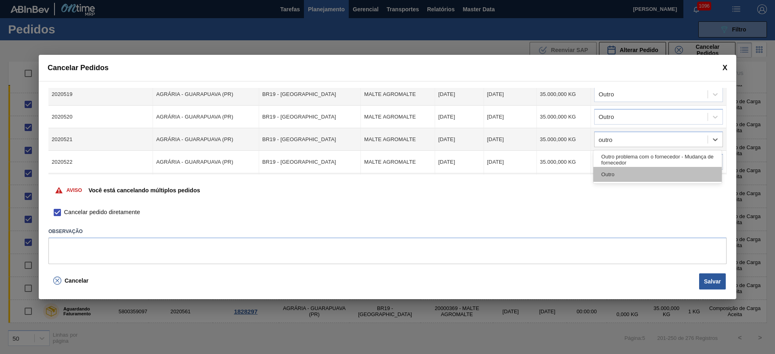
click at [612, 173] on div "Outro" at bounding box center [657, 174] width 128 height 15
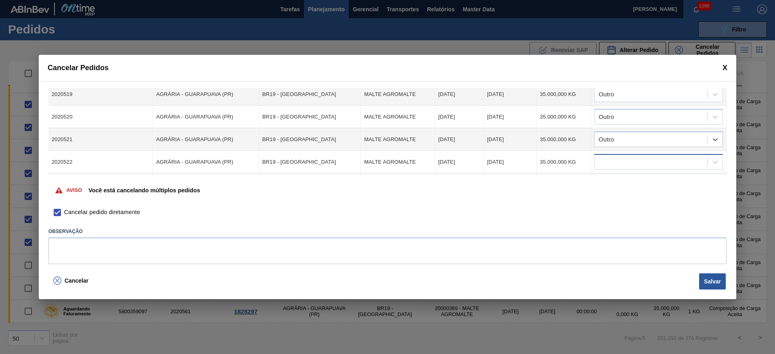
click at [609, 159] on div at bounding box center [650, 163] width 113 height 12
type input "outro"
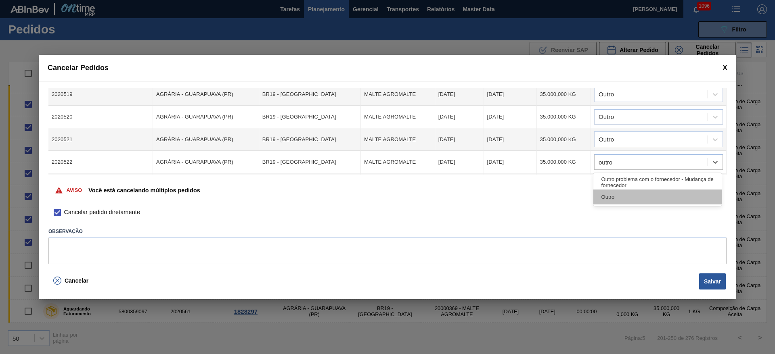
click at [614, 197] on div "Outro" at bounding box center [657, 197] width 128 height 15
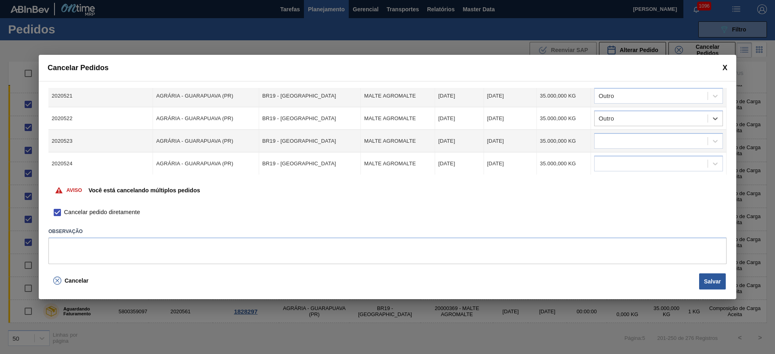
scroll to position [484, 0]
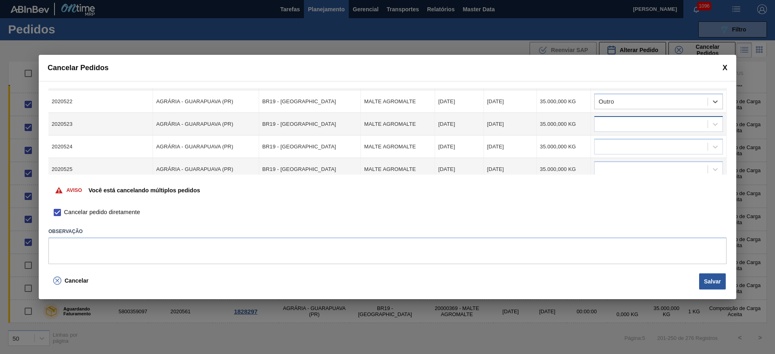
click at [610, 127] on div at bounding box center [650, 125] width 113 height 12
type input "outro"
drag, startPoint x: 607, startPoint y: 166, endPoint x: 607, endPoint y: 160, distance: 6.1
click at [607, 166] on div "Outro" at bounding box center [657, 159] width 128 height 15
click at [607, 148] on div at bounding box center [650, 147] width 113 height 12
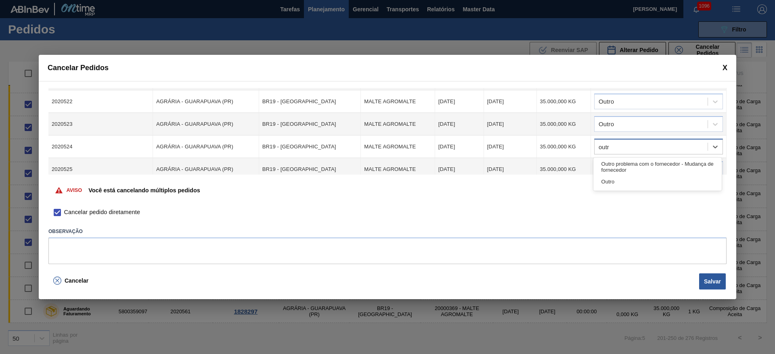
type input "outro"
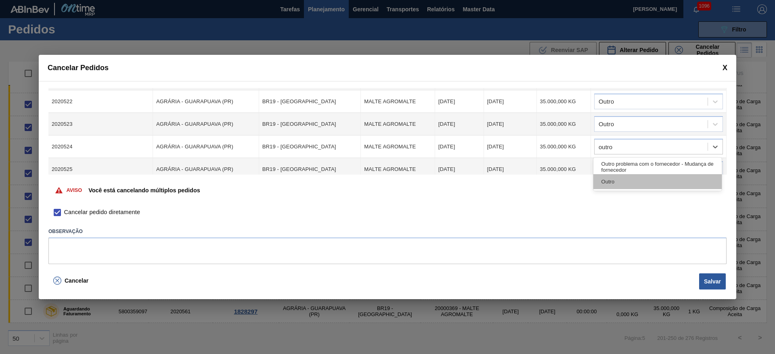
click at [605, 181] on div "Outro" at bounding box center [657, 181] width 128 height 15
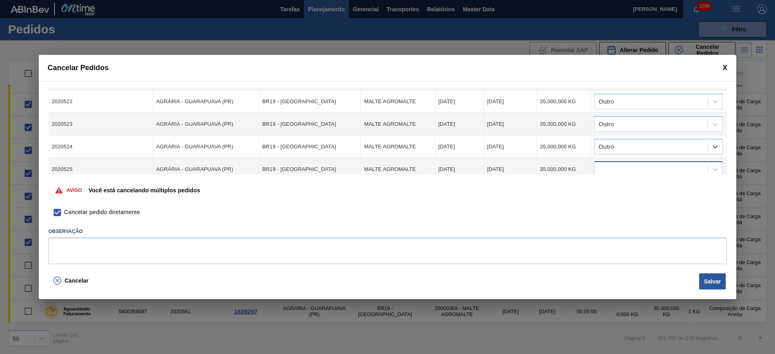
click at [607, 167] on div at bounding box center [650, 170] width 113 height 12
type input "outro"
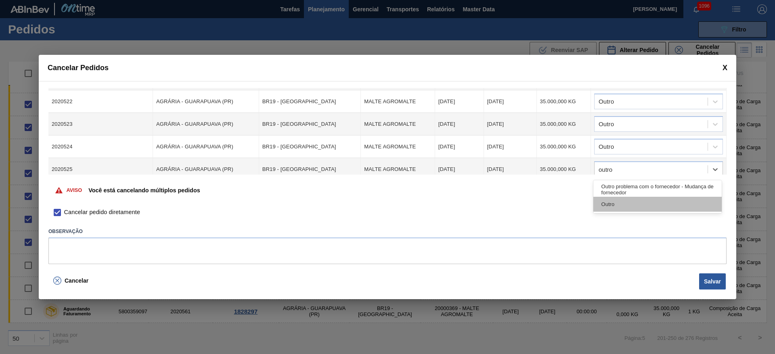
click at [614, 201] on div "Outro" at bounding box center [657, 204] width 128 height 15
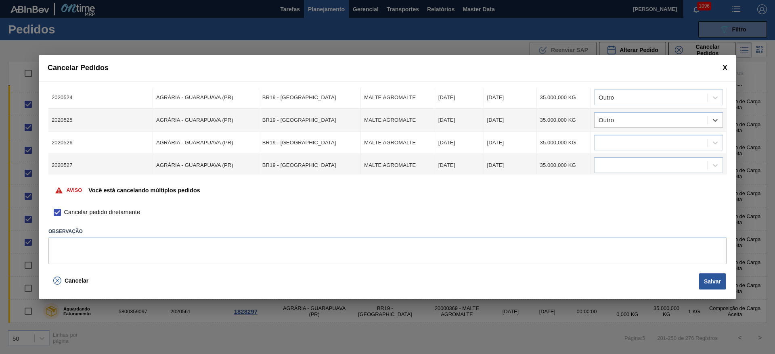
scroll to position [545, 0]
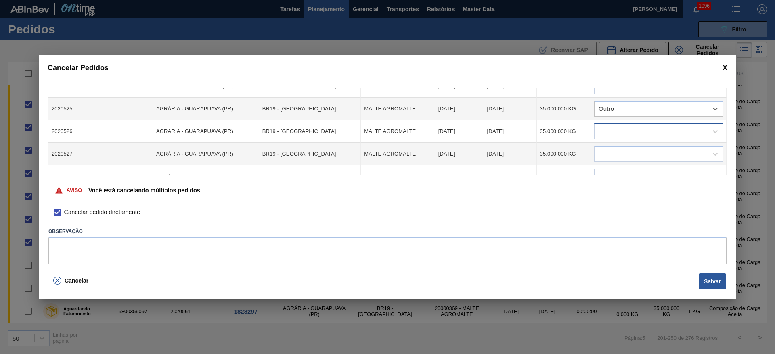
click at [613, 130] on div at bounding box center [650, 132] width 113 height 12
type input "outro"
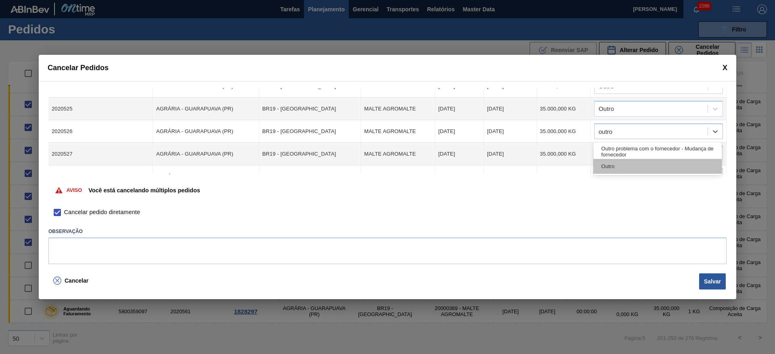
click at [615, 164] on div "Outro" at bounding box center [657, 166] width 128 height 15
click at [610, 152] on div at bounding box center [650, 155] width 113 height 12
type input "outro"
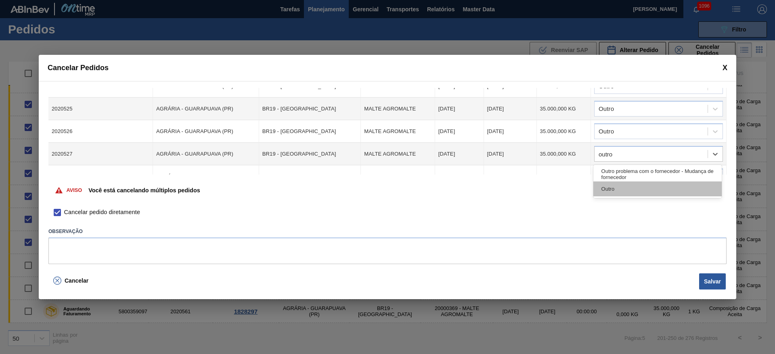
click at [616, 185] on div "Outro" at bounding box center [657, 189] width 128 height 15
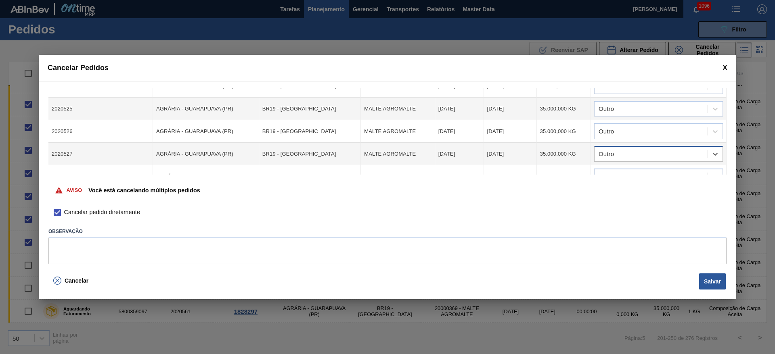
scroll to position [558, 0]
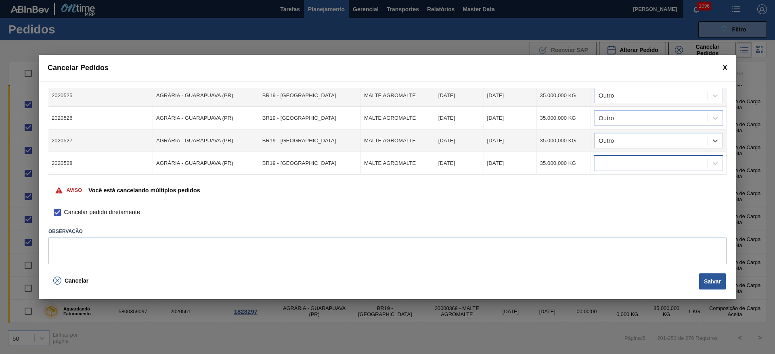
click at [611, 167] on div at bounding box center [650, 164] width 113 height 12
type input "outro"
click at [616, 194] on div "Outro" at bounding box center [657, 198] width 128 height 15
click at [718, 277] on button "Salvar" at bounding box center [712, 282] width 27 height 16
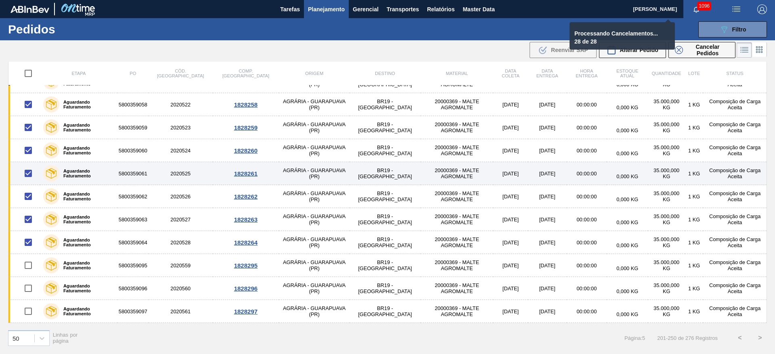
checkbox input "false"
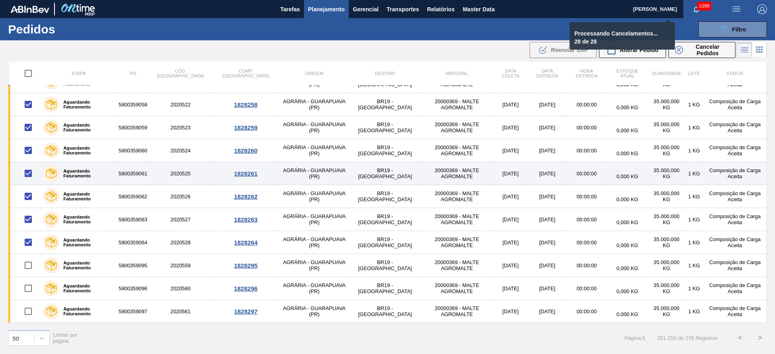
checkbox input "false"
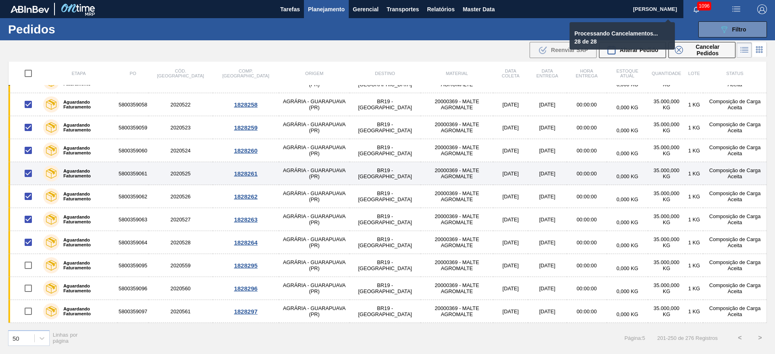
checkbox input "false"
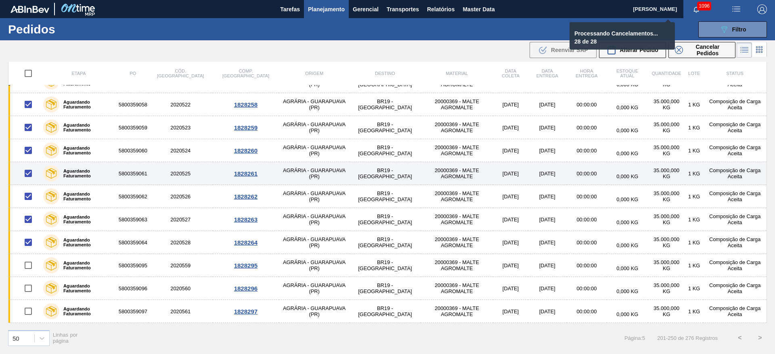
checkbox input "false"
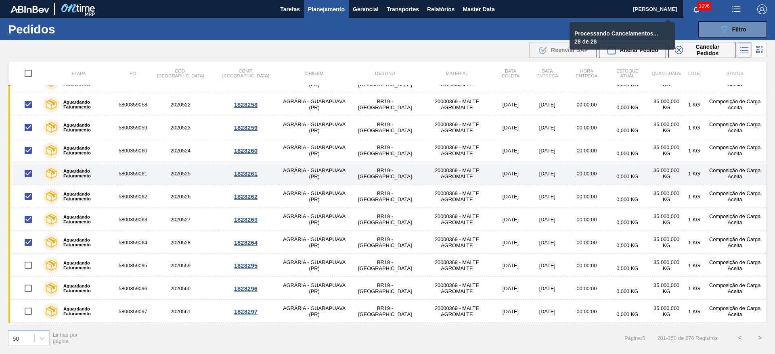
checkbox input "false"
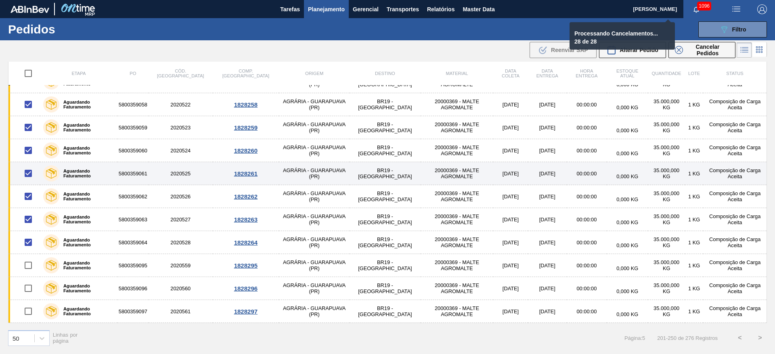
checkbox input "false"
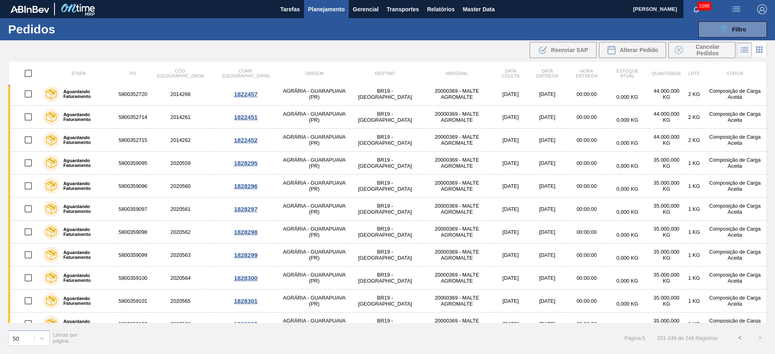
scroll to position [0, 0]
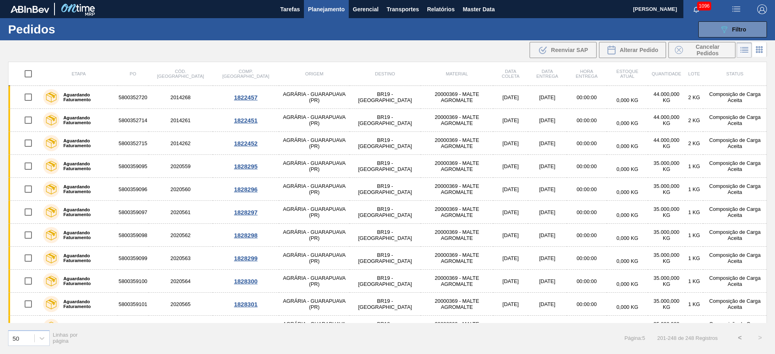
click at [313, 6] on span "Planejamento" at bounding box center [326, 9] width 37 height 10
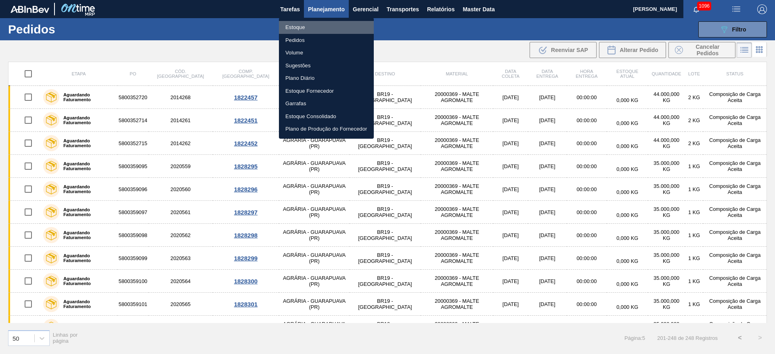
click at [292, 29] on li "Estoque" at bounding box center [326, 27] width 95 height 13
